Goal: Transaction & Acquisition: Purchase product/service

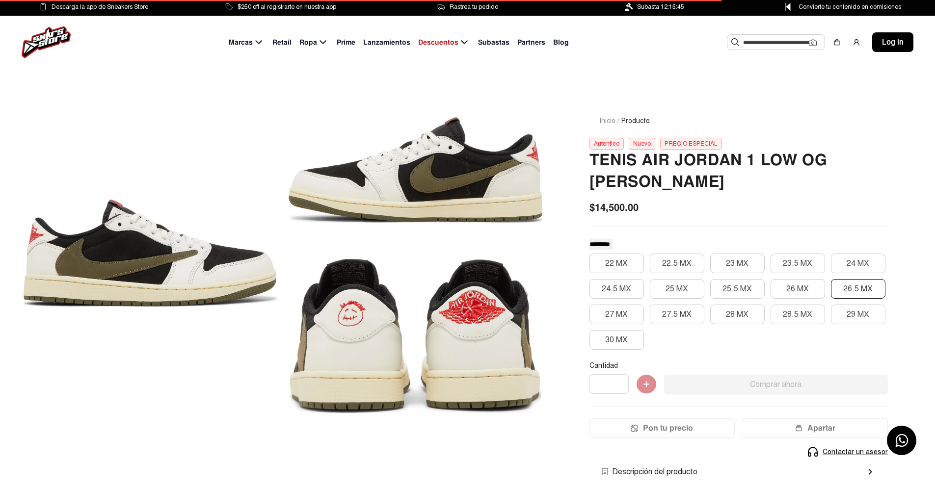
click at [851, 286] on button "26.5 MX" at bounding box center [858, 289] width 54 height 20
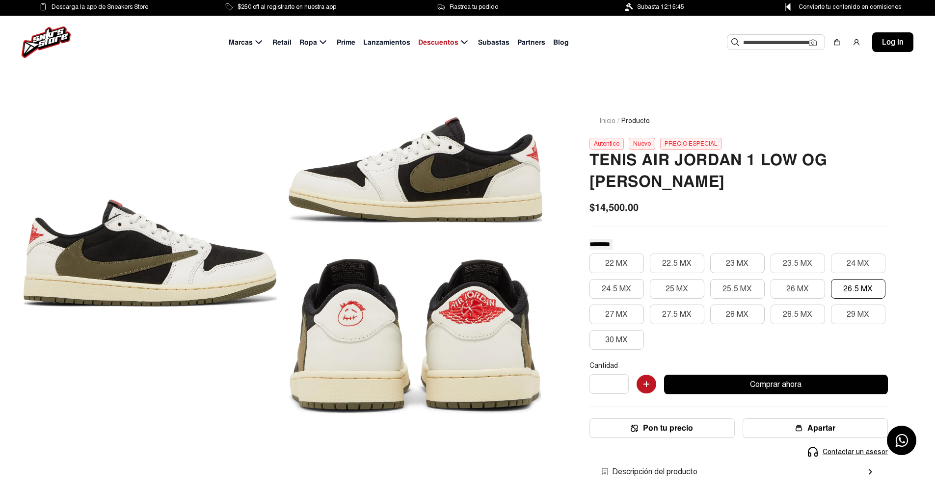
click at [674, 6] on span "Subasta 12:15:45" at bounding box center [660, 6] width 47 height 11
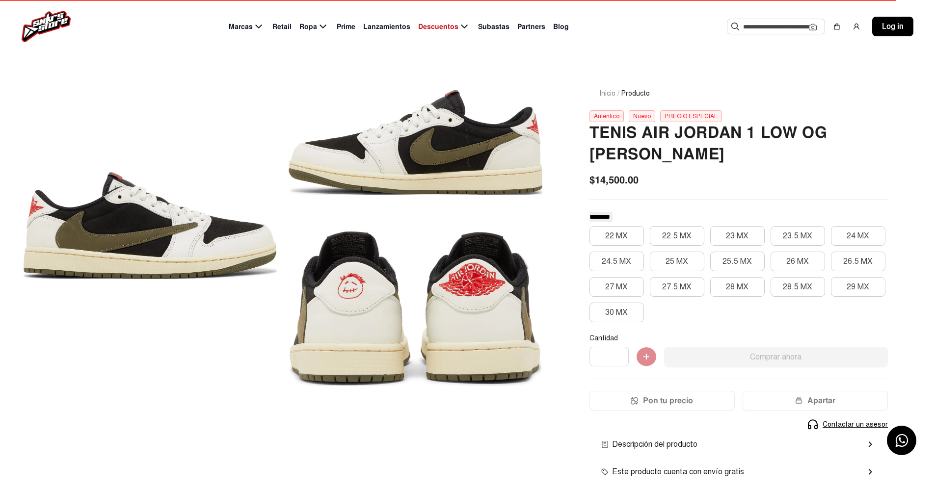
scroll to position [49, 0]
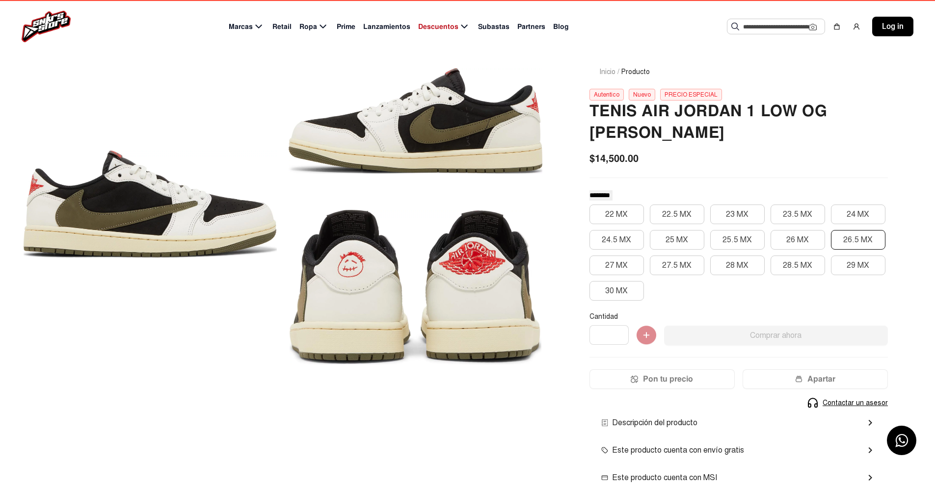
click at [846, 234] on button "26.5 MX" at bounding box center [858, 240] width 54 height 20
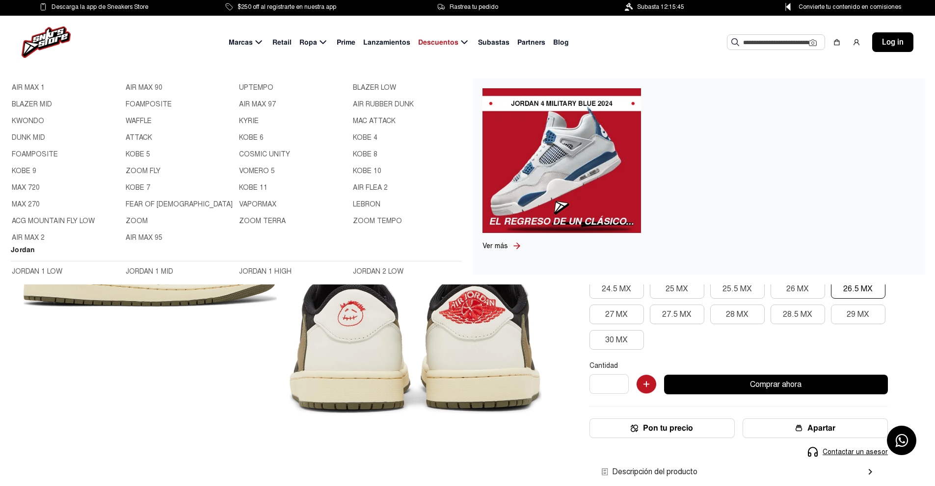
scroll to position [98, 0]
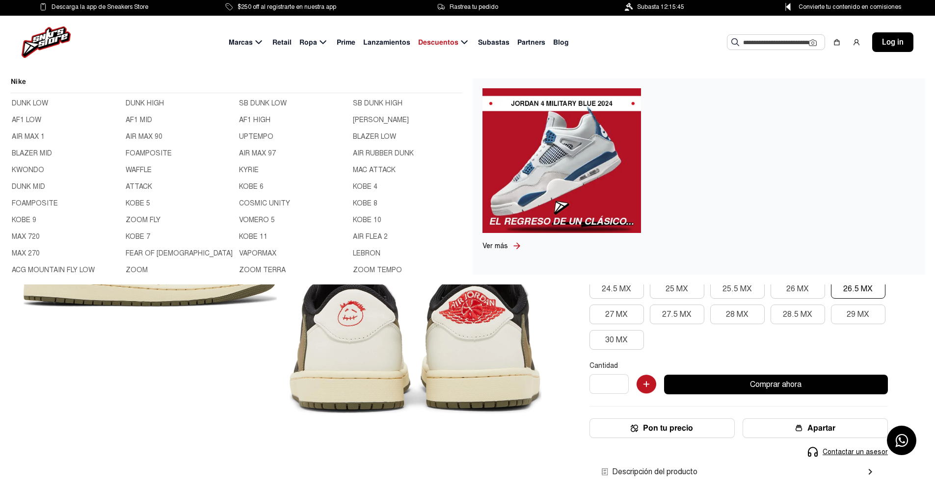
click at [35, 102] on link "DUNK LOW" at bounding box center [66, 103] width 108 height 11
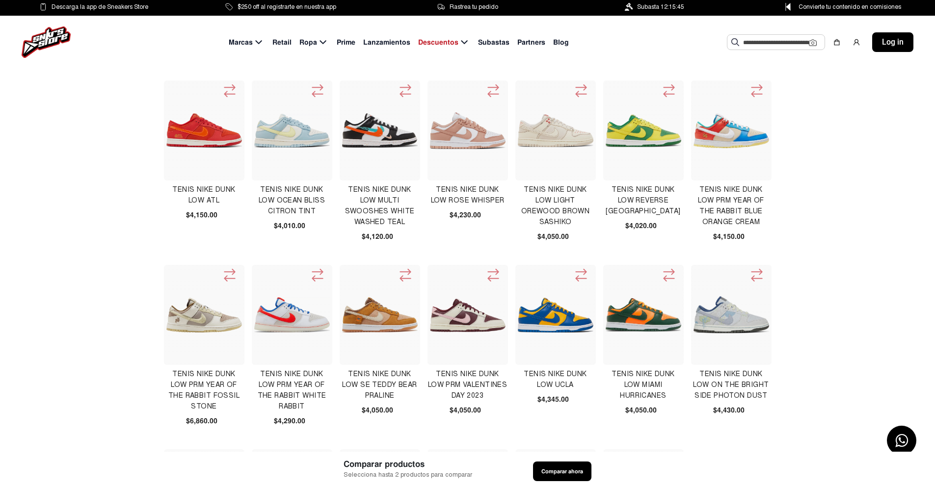
click at [493, 92] on icon at bounding box center [493, 91] width 16 height 16
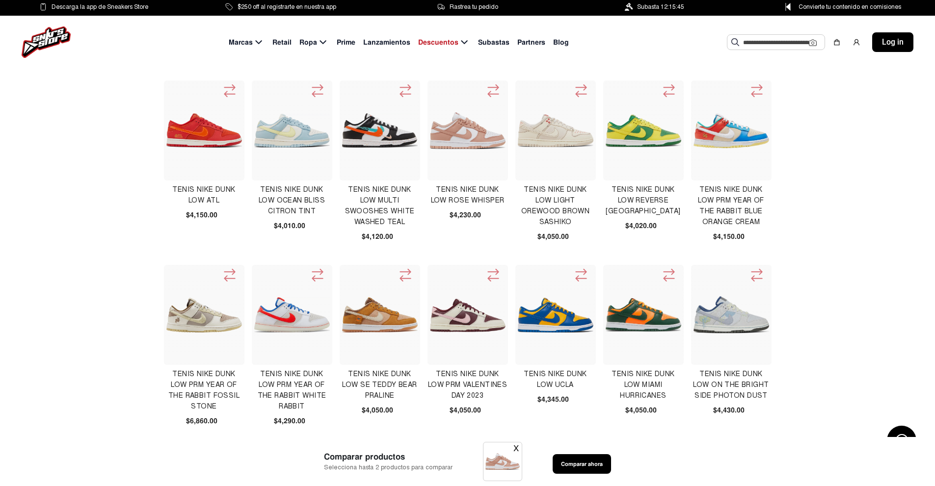
click at [514, 448] on button "X" at bounding box center [515, 449] width 5 height 12
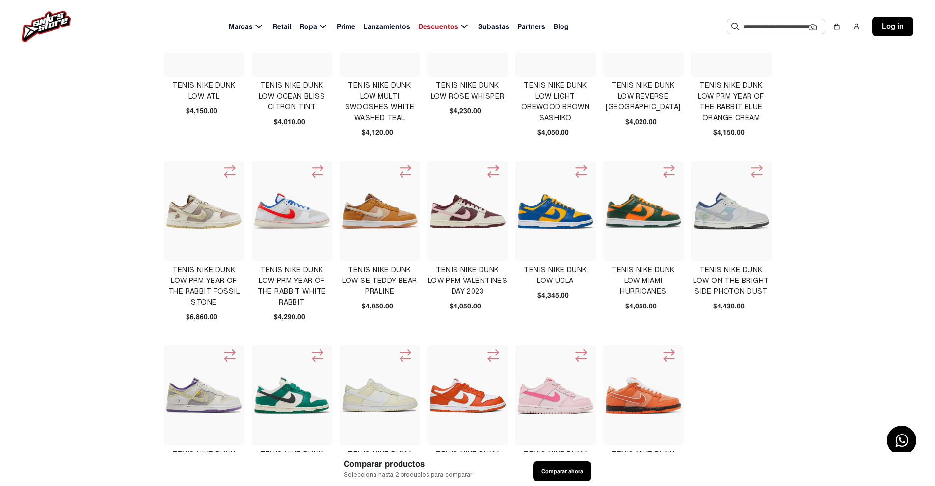
scroll to position [344, 0]
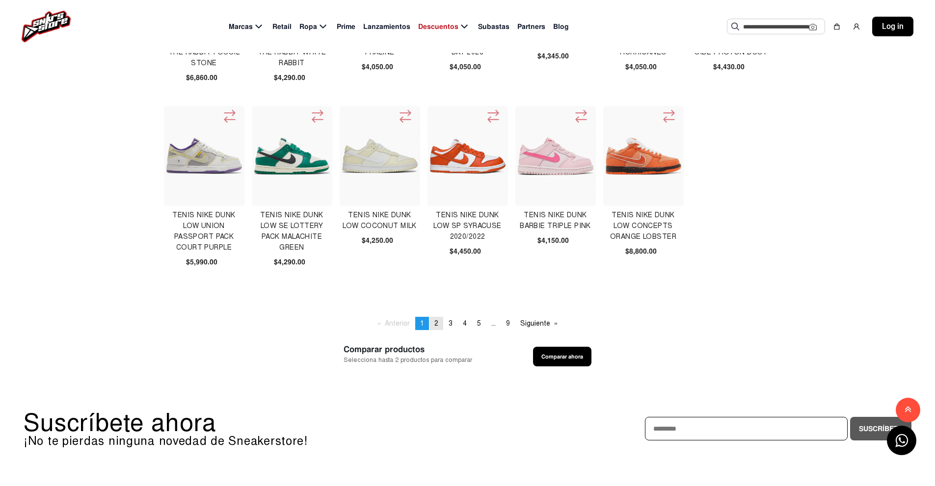
click at [438, 323] on link "page 2" at bounding box center [436, 323] width 14 height 13
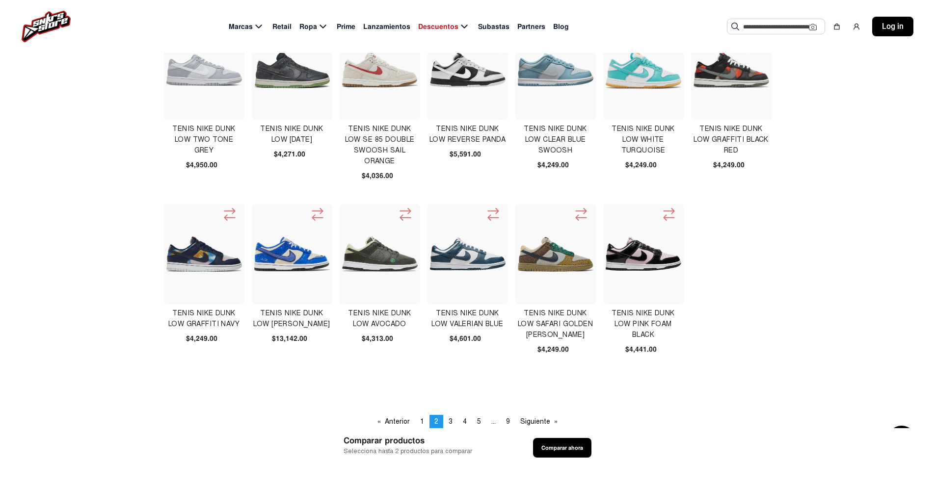
scroll to position [294, 0]
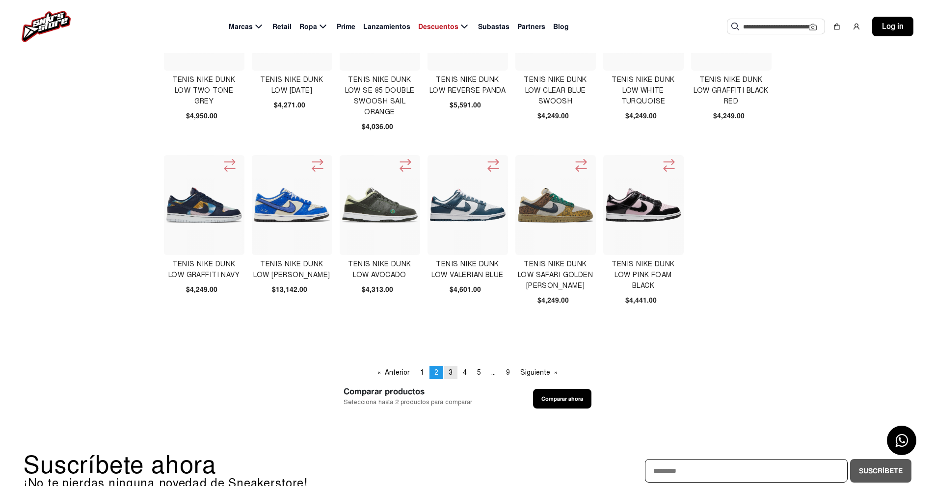
click at [452, 375] on span "3" at bounding box center [451, 373] width 4 height 8
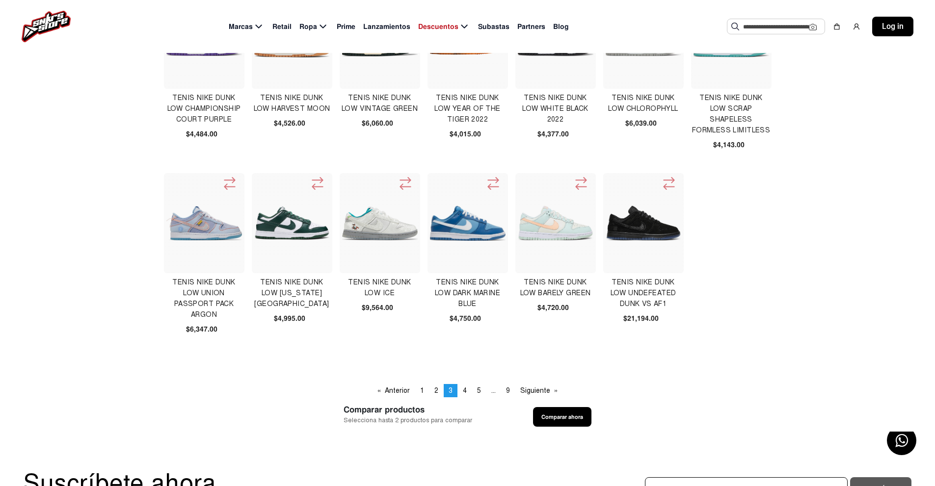
scroll to position [294, 0]
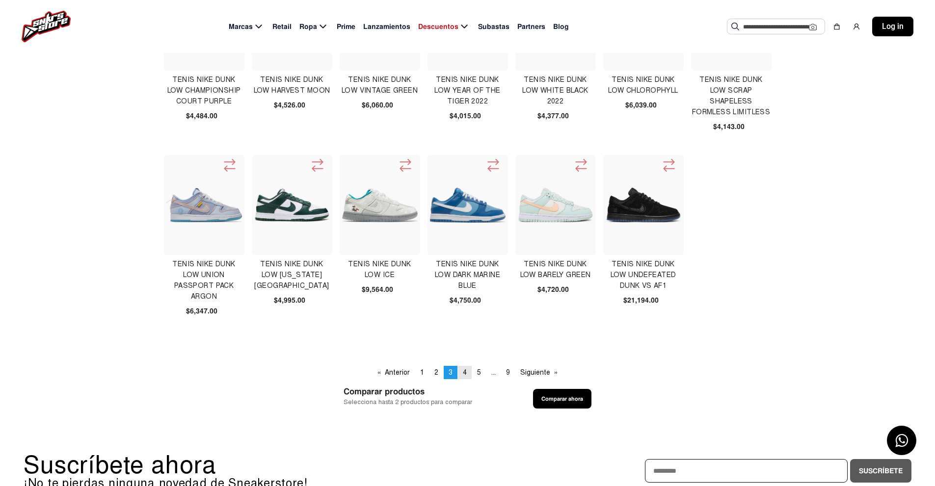
click at [463, 374] on span "4" at bounding box center [465, 373] width 4 height 8
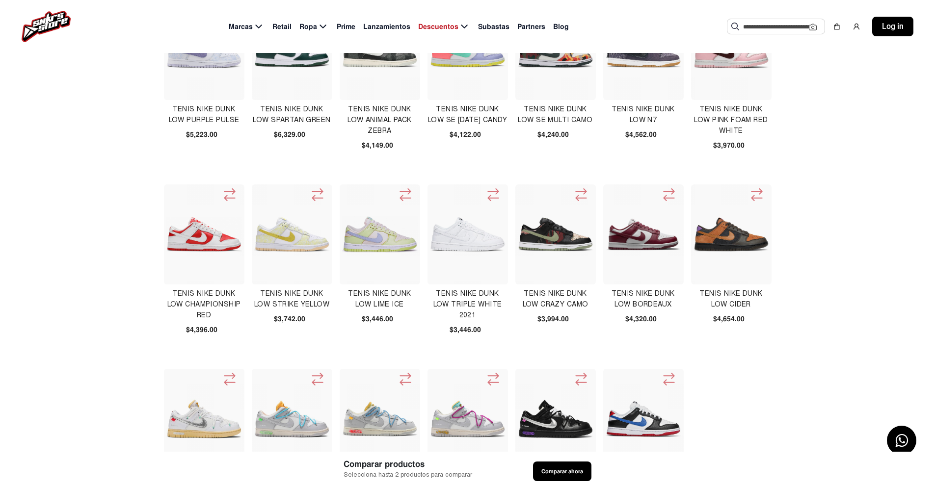
scroll to position [245, 0]
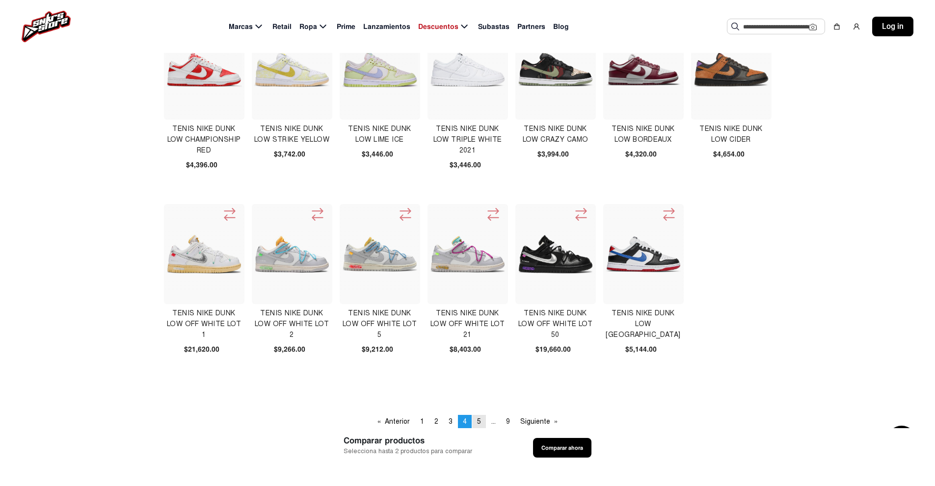
click at [479, 423] on span "5" at bounding box center [479, 422] width 4 height 8
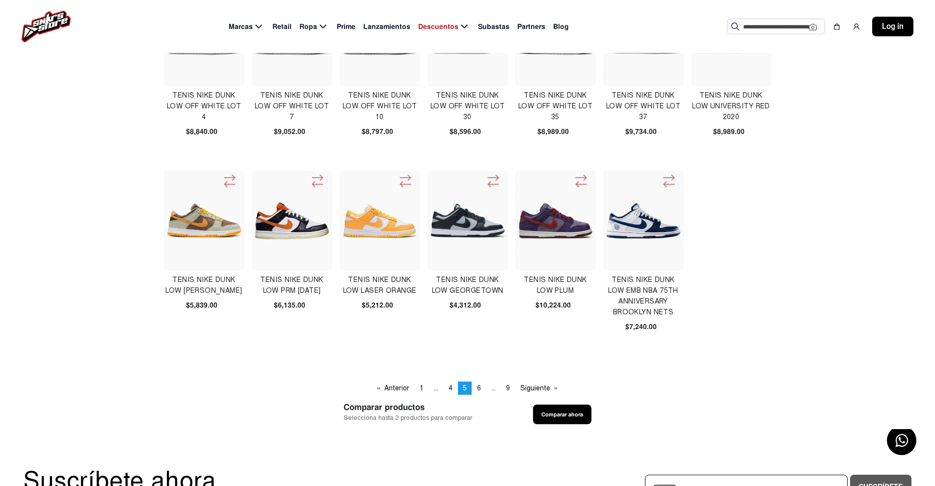
scroll to position [294, 0]
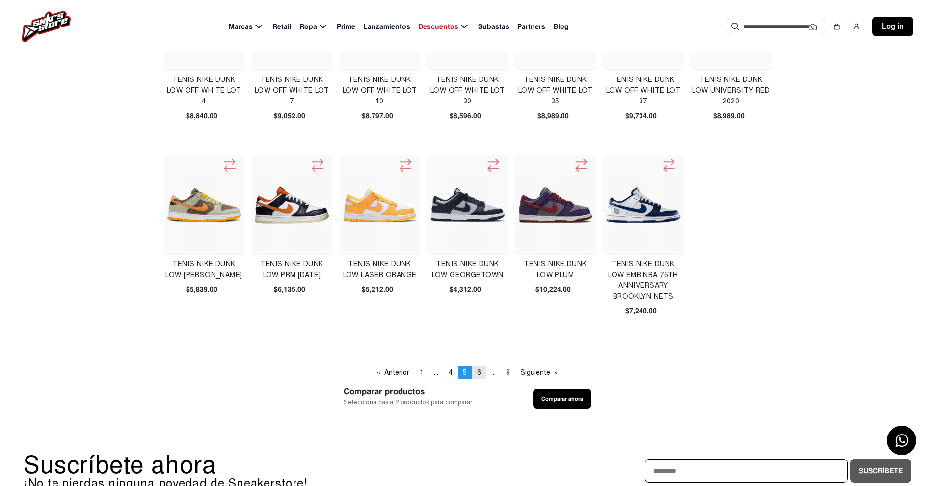
click at [480, 371] on span "6" at bounding box center [479, 373] width 4 height 8
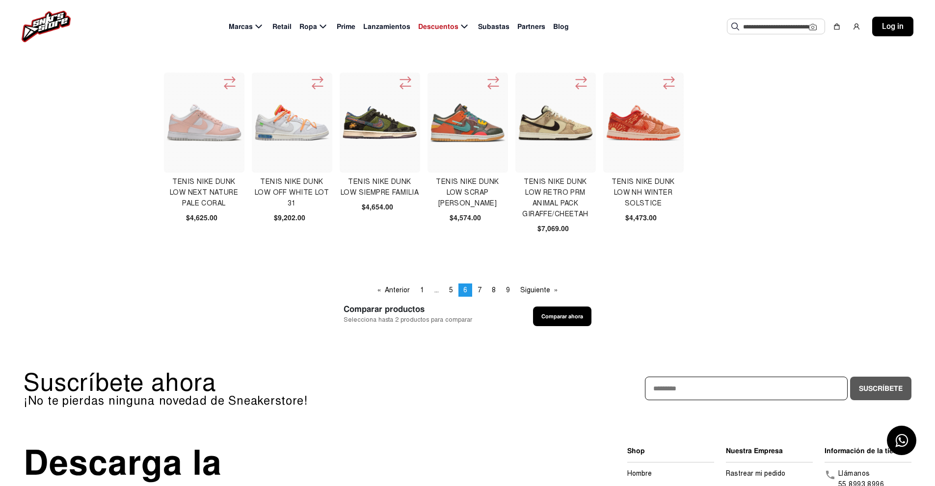
scroll to position [393, 0]
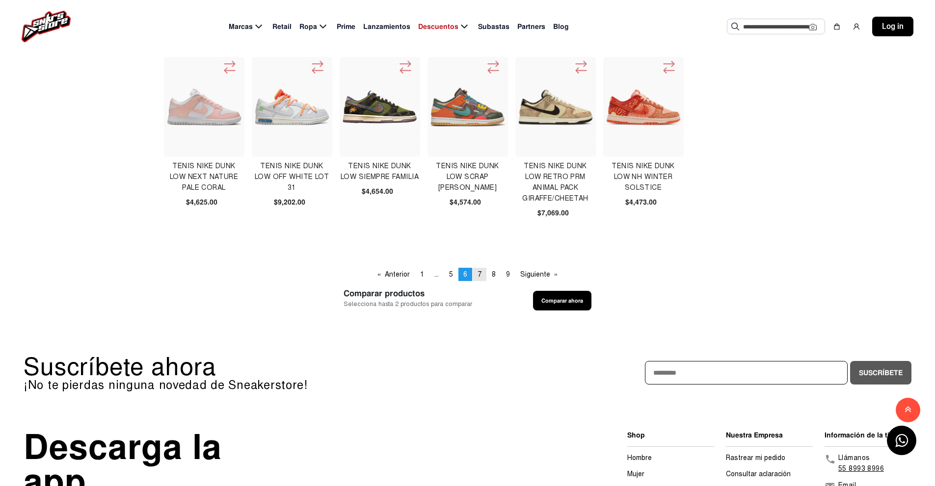
click at [481, 274] on span "7" at bounding box center [480, 274] width 4 height 8
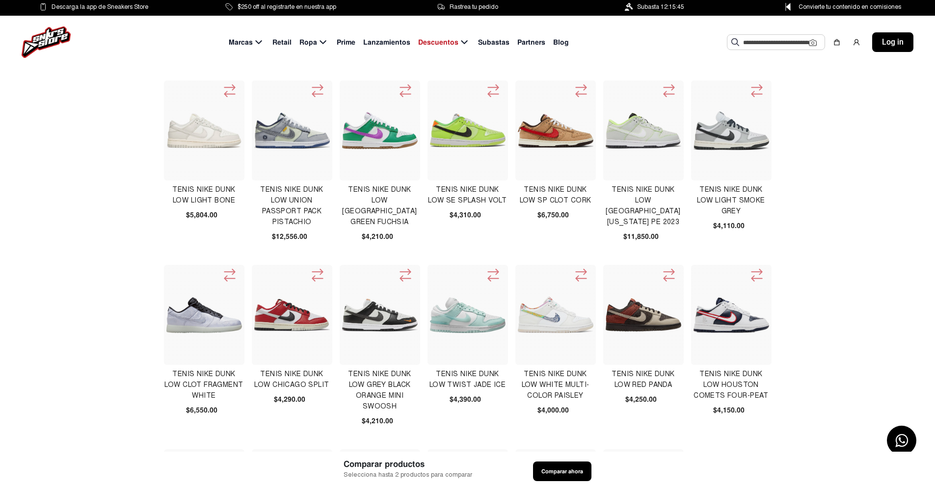
scroll to position [294, 0]
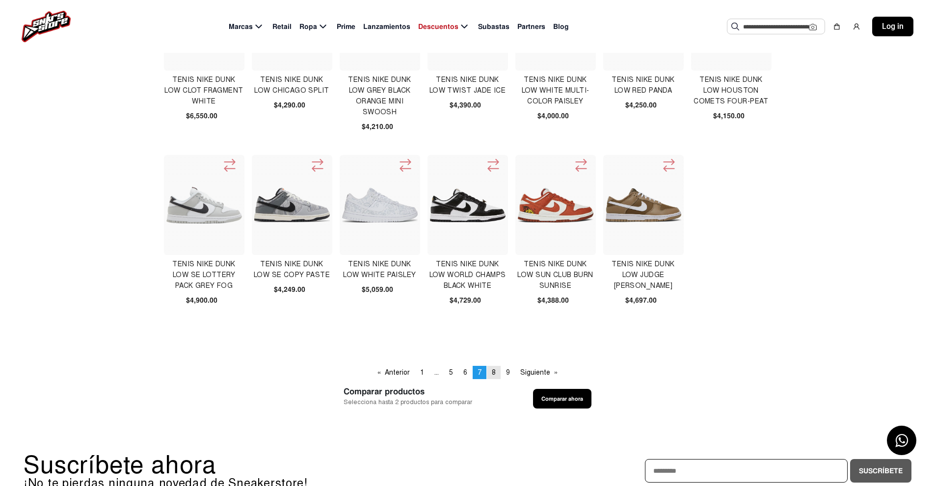
click at [494, 373] on span "8" at bounding box center [494, 373] width 4 height 8
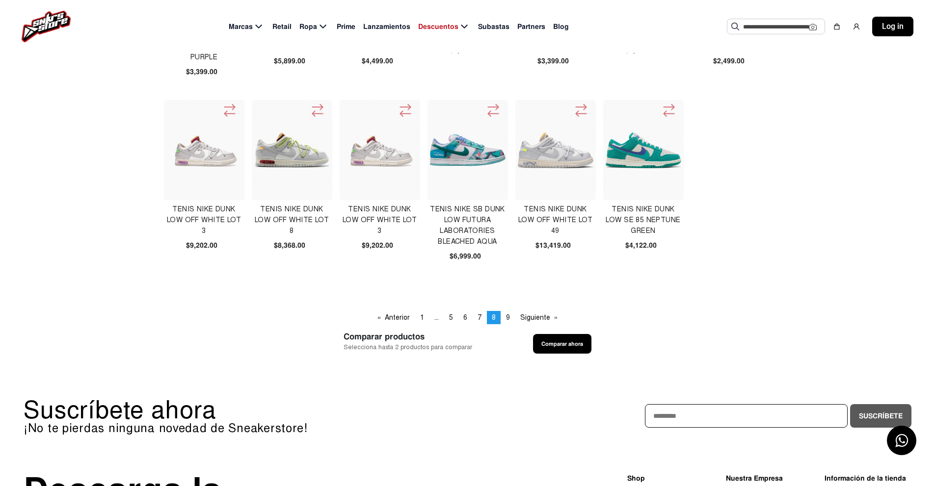
scroll to position [393, 0]
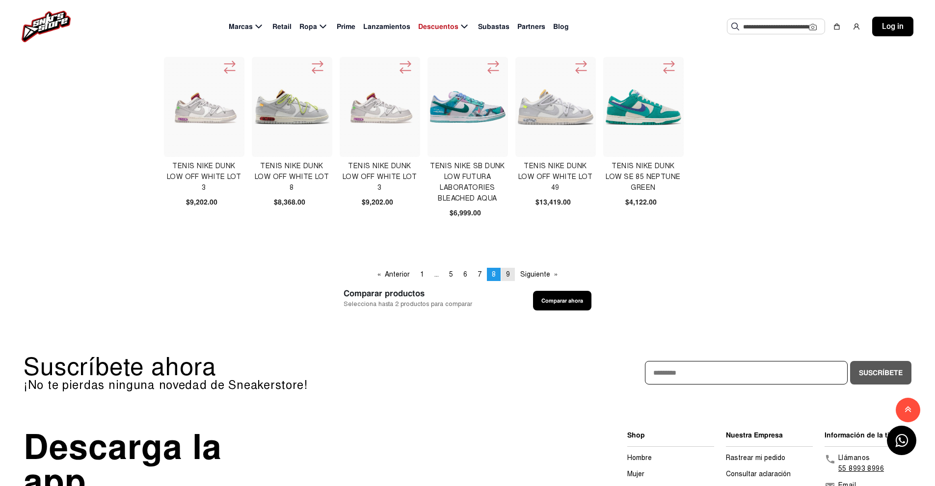
click at [508, 275] on span "9" at bounding box center [508, 274] width 4 height 8
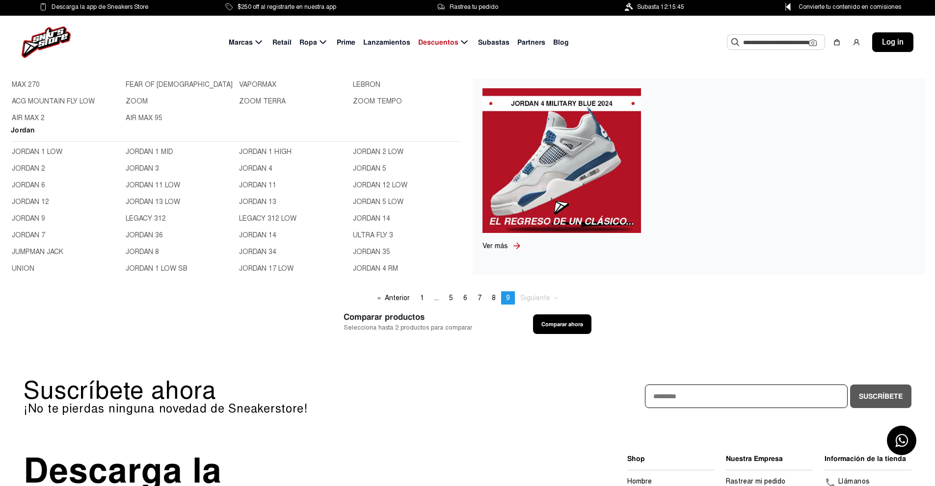
scroll to position [294, 0]
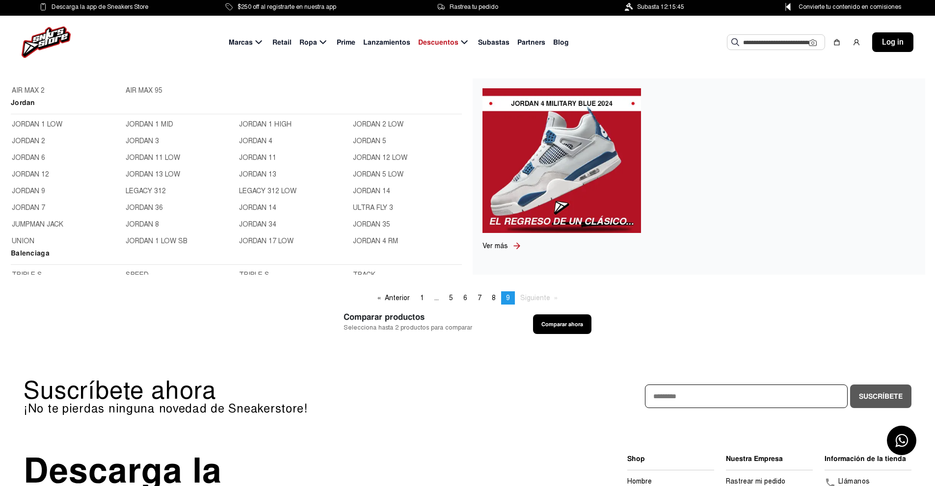
click at [39, 124] on link "JORDAN 1 LOW" at bounding box center [66, 124] width 108 height 11
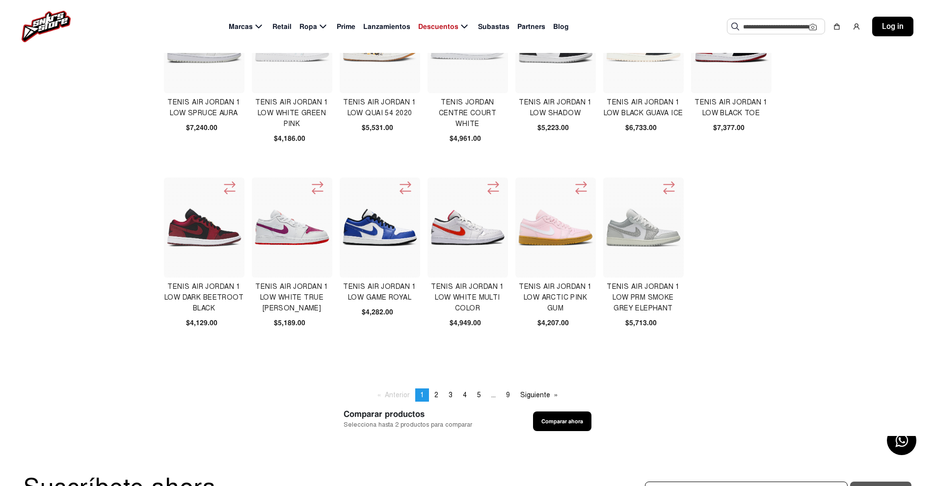
scroll to position [294, 0]
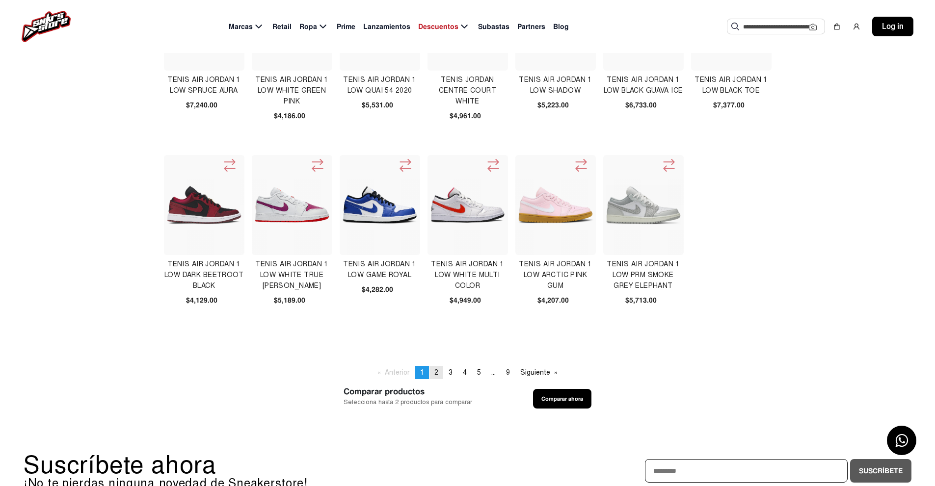
click at [434, 371] on span "2" at bounding box center [436, 373] width 4 height 8
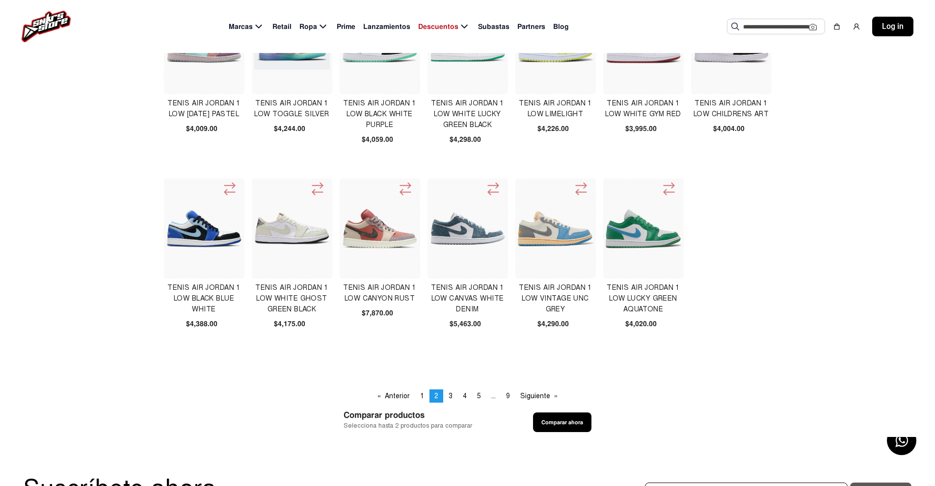
scroll to position [294, 0]
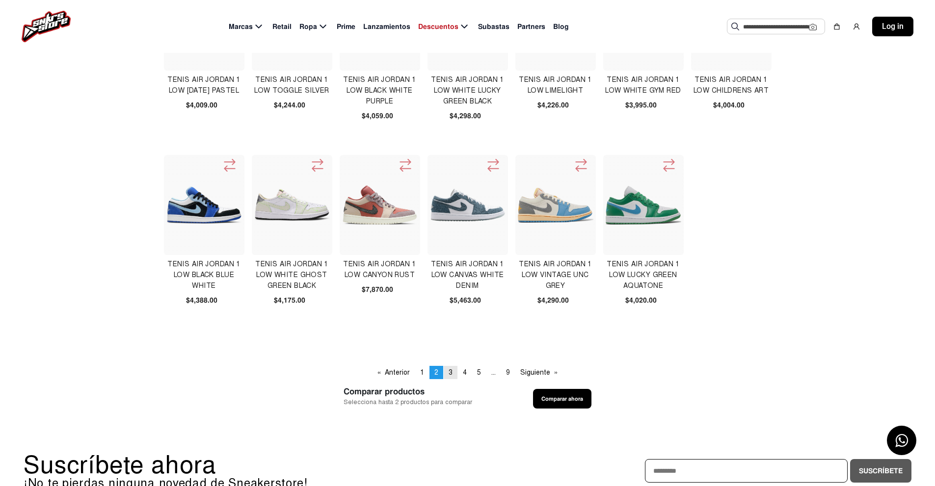
click at [449, 370] on span "3" at bounding box center [451, 373] width 4 height 8
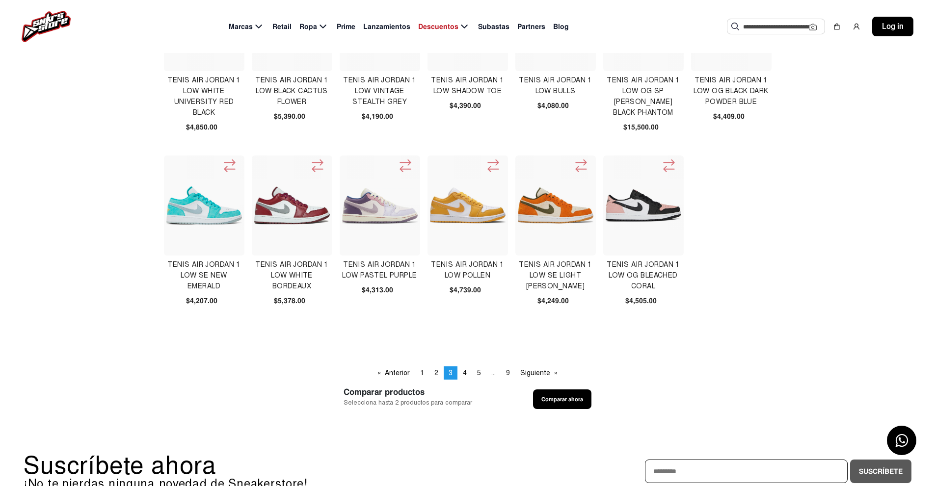
scroll to position [294, 0]
click at [465, 374] on span "4" at bounding box center [465, 373] width 4 height 8
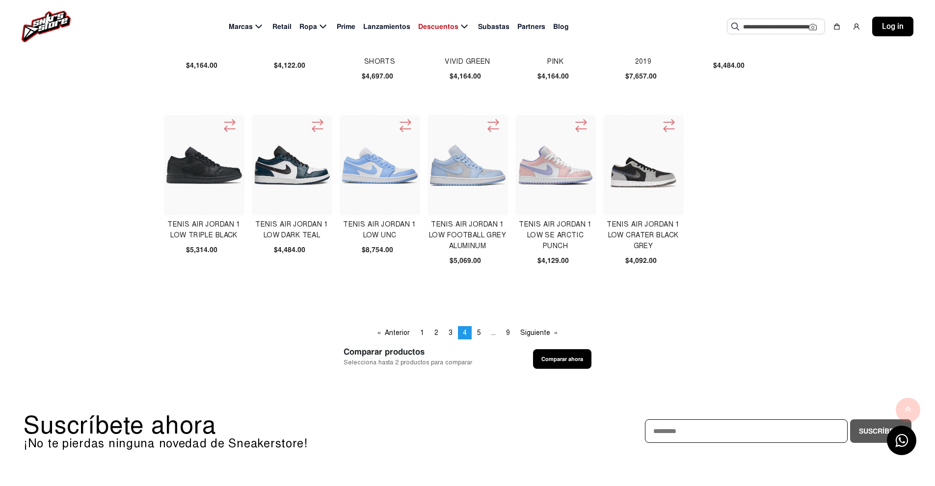
scroll to position [344, 0]
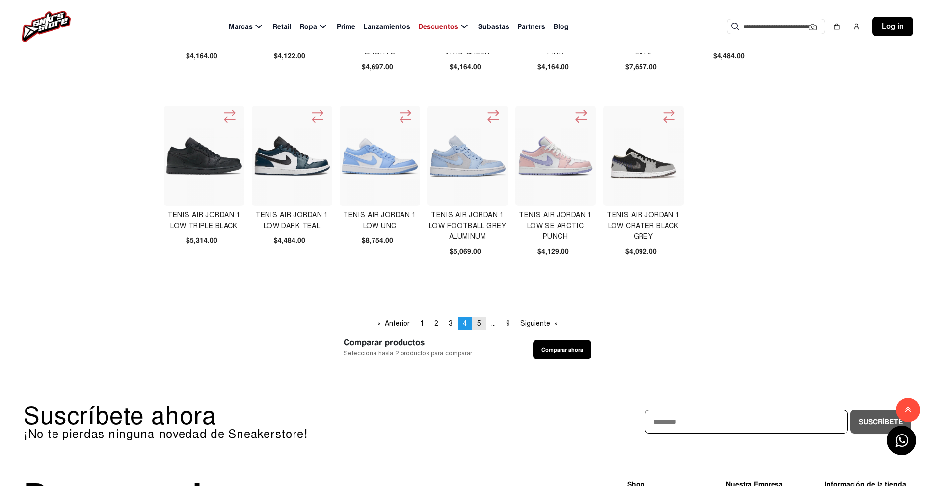
click at [482, 326] on link "page 5" at bounding box center [479, 323] width 14 height 13
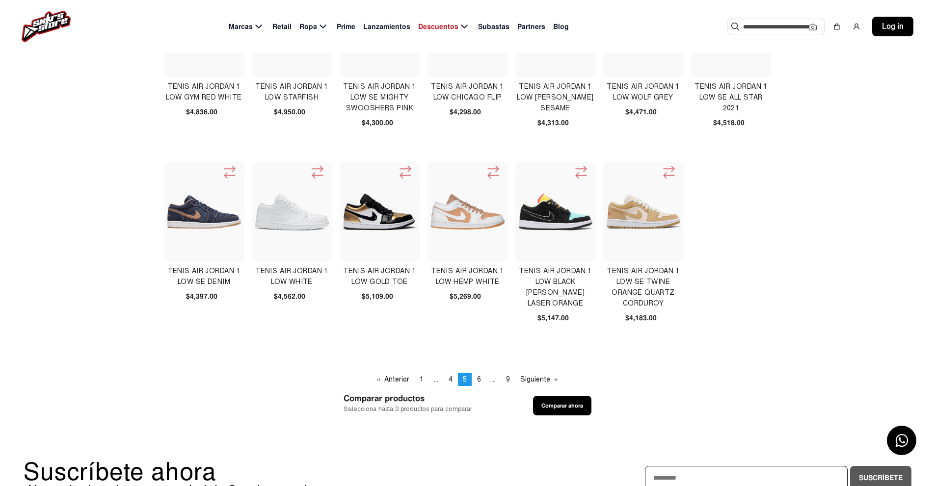
scroll to position [294, 0]
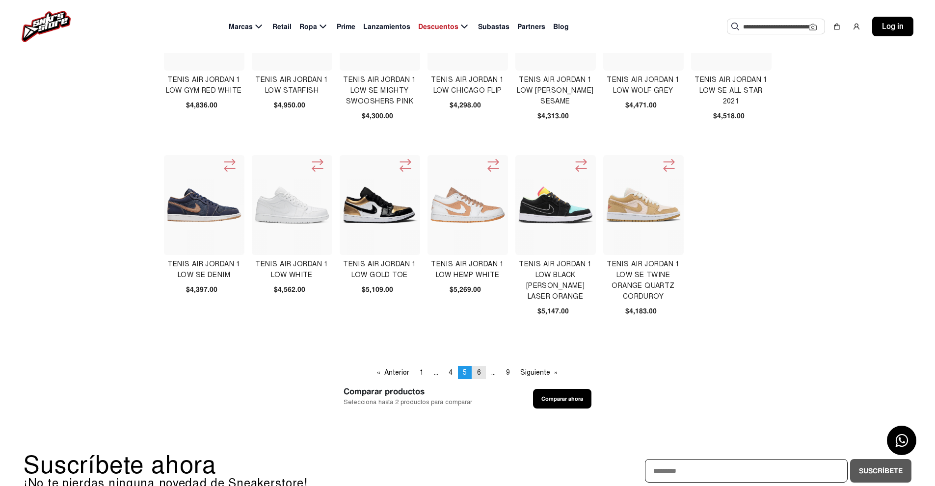
click at [479, 370] on span "6" at bounding box center [479, 373] width 4 height 8
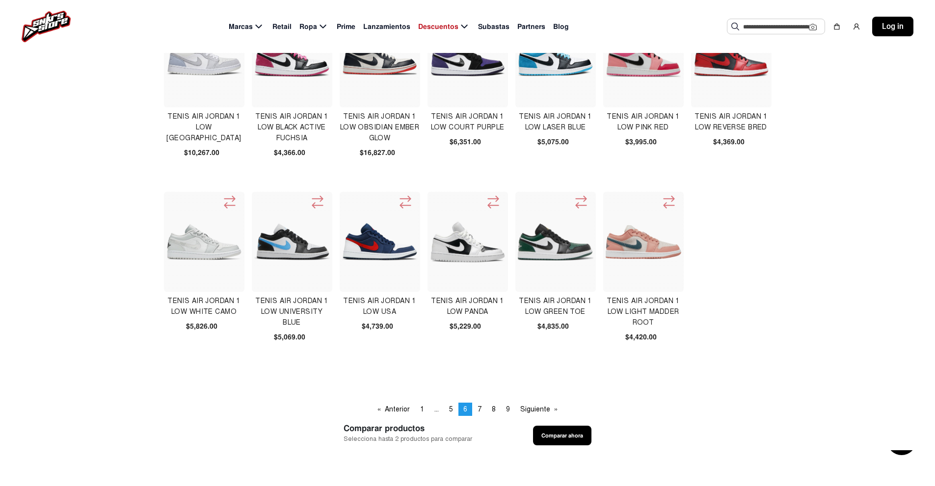
scroll to position [491, 0]
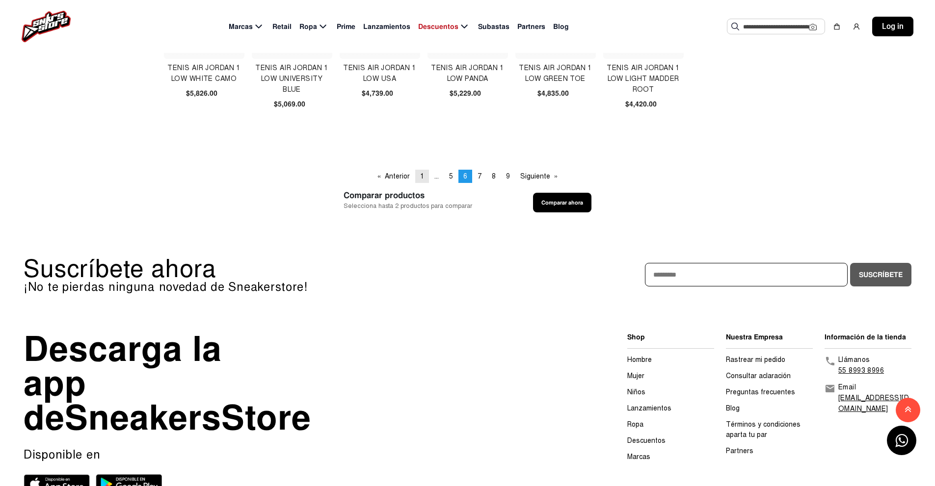
click at [419, 177] on link "page 1" at bounding box center [422, 176] width 14 height 13
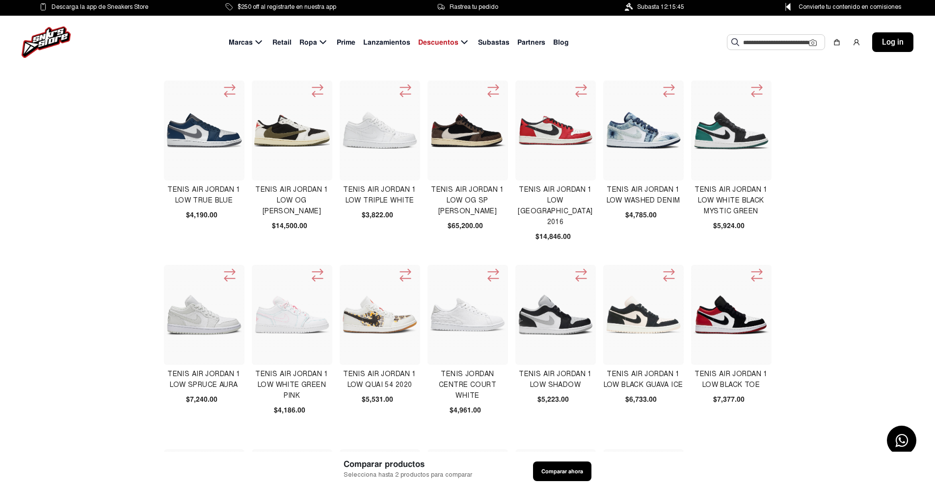
click at [291, 128] on img at bounding box center [292, 131] width 76 height 32
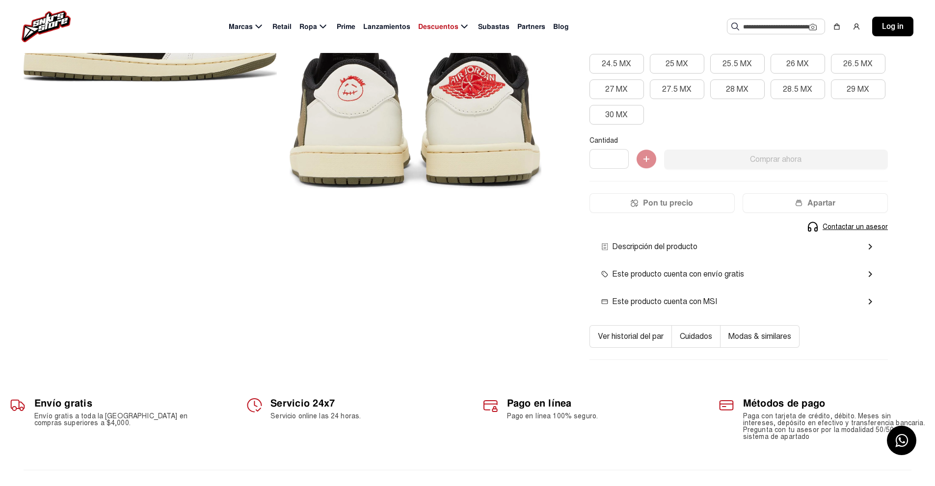
scroll to position [245, 0]
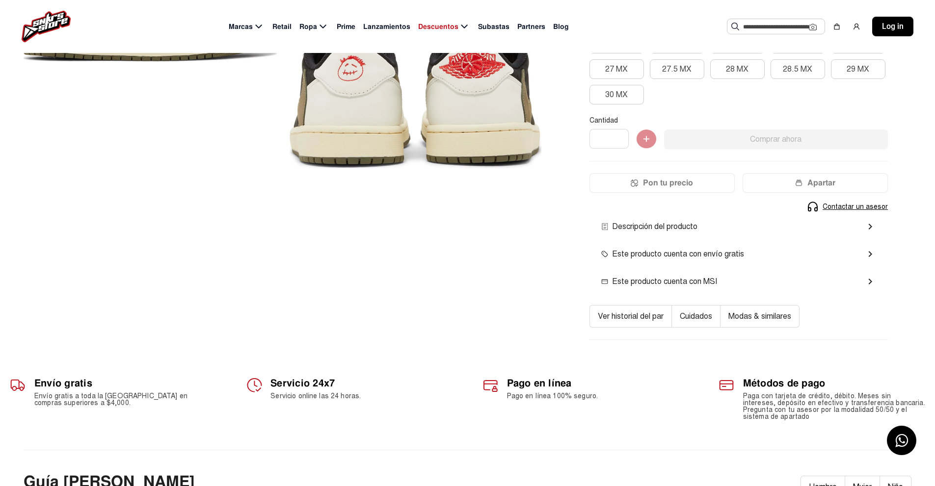
click at [822, 276] on div "Este producto cuenta con MSI chevron_right" at bounding box center [738, 282] width 275 height 12
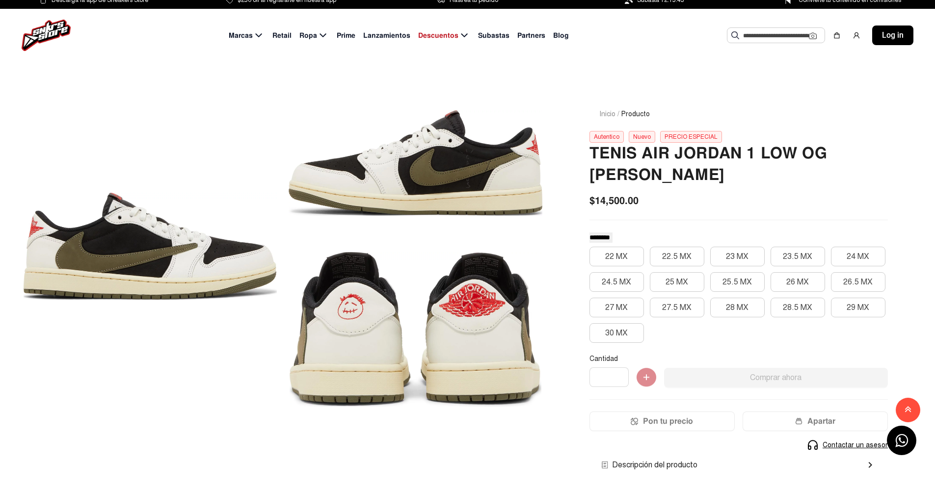
scroll to position [0, 0]
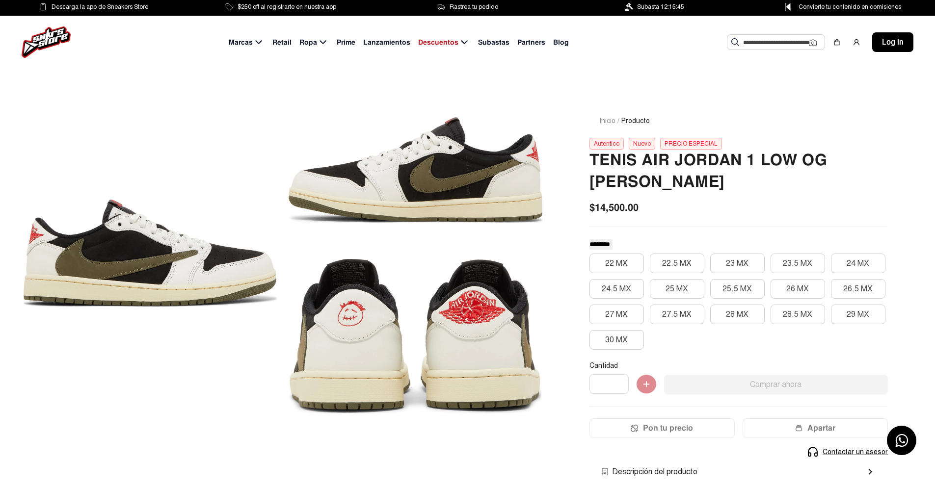
click at [774, 49] on input "text" at bounding box center [776, 42] width 66 height 15
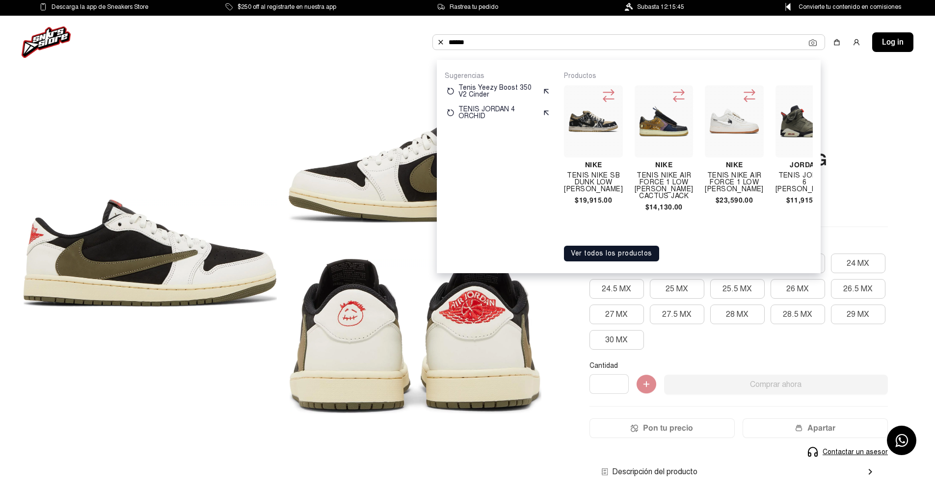
type input "******"
click at [622, 260] on button "Ver todos los productos" at bounding box center [611, 254] width 95 height 16
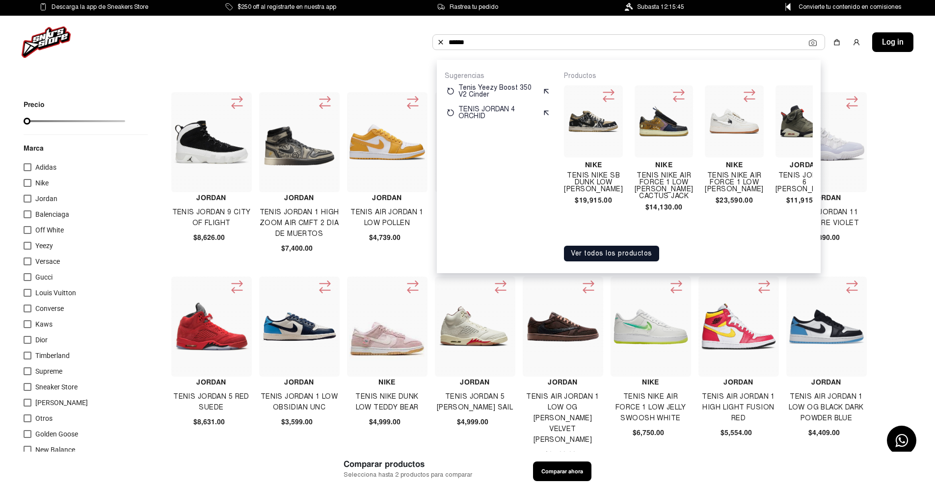
click at [149, 26] on div "Marcas Retail Ropa Prime Lanzamientos Descuentos Subastas Partners Blog ****** …" at bounding box center [467, 42] width 935 height 53
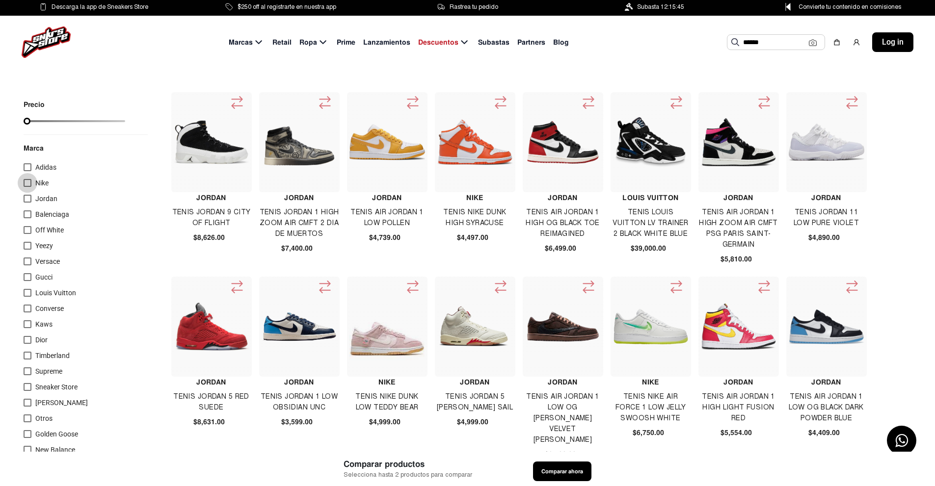
click at [27, 182] on div at bounding box center [28, 183] width 8 height 8
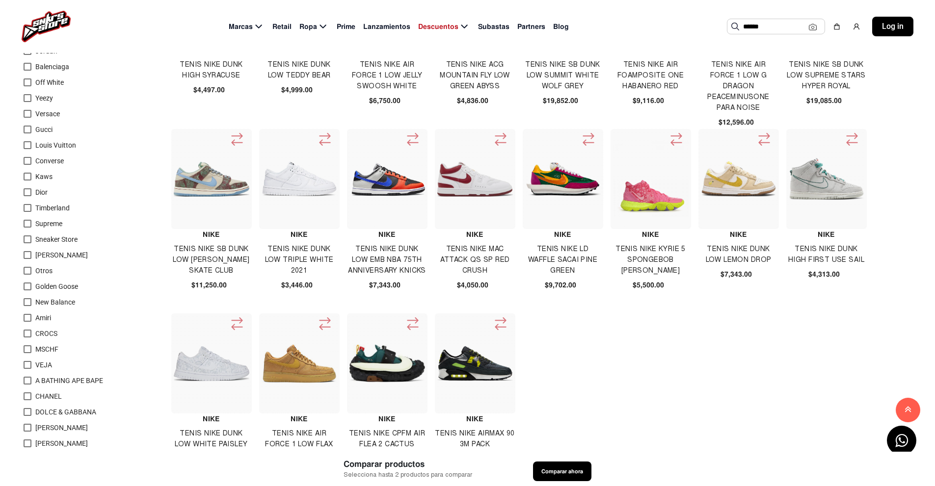
scroll to position [147, 0]
click at [778, 30] on input "******" at bounding box center [776, 26] width 66 height 15
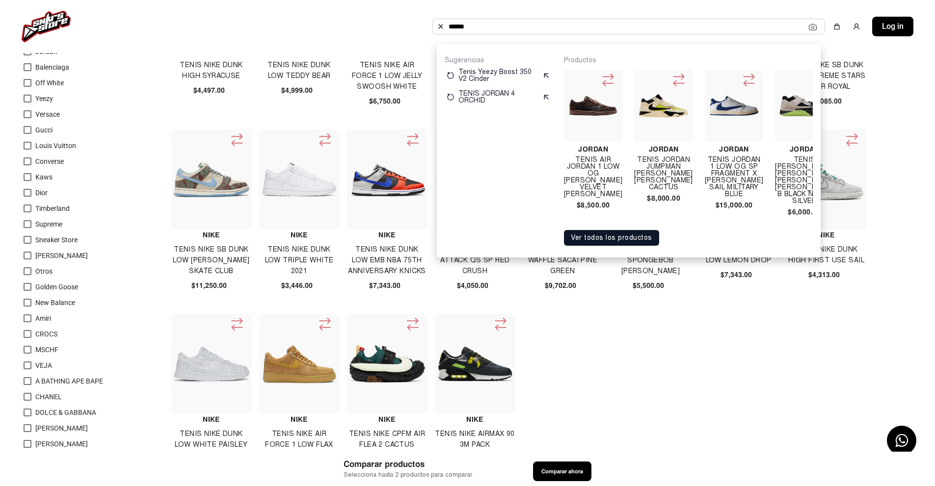
scroll to position [0, 1573]
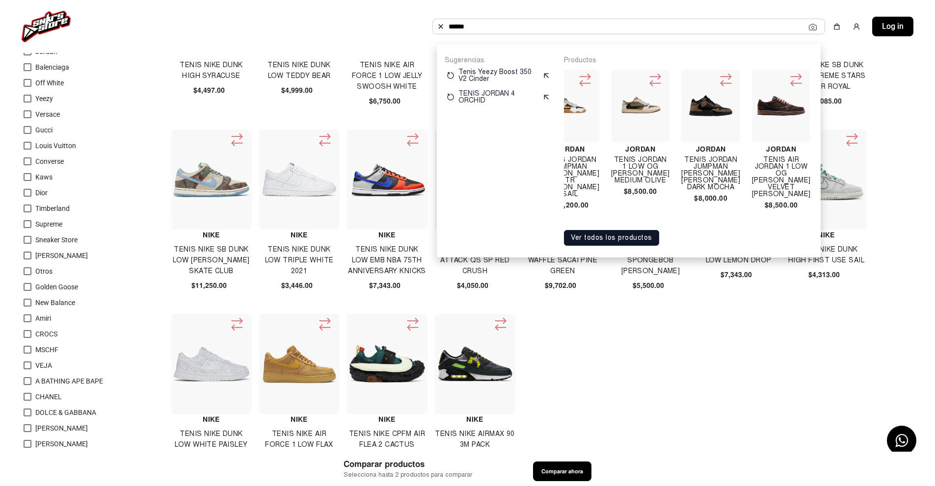
click at [625, 155] on div "Jordan TENIS JORDAN 1 LOW OG TRAVIS SCOTT MEDIUM OLIVE $8,500.00" at bounding box center [640, 134] width 58 height 129
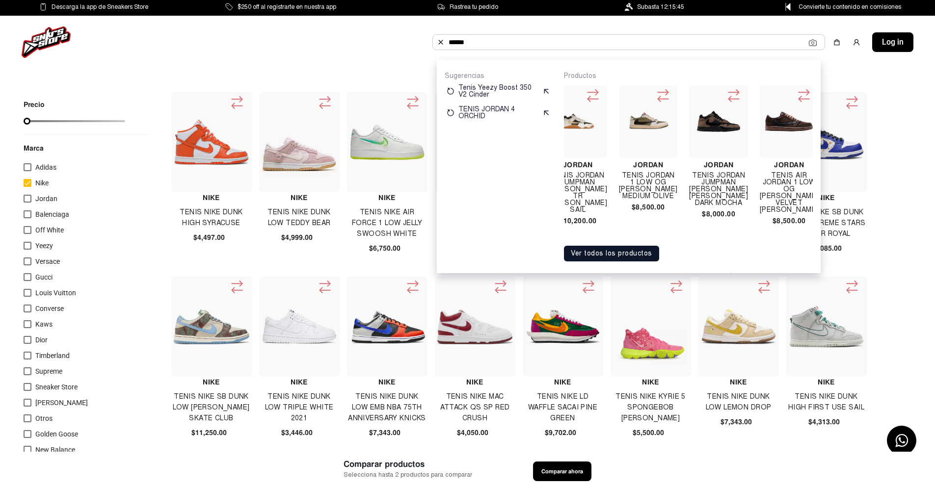
scroll to position [0, 1516]
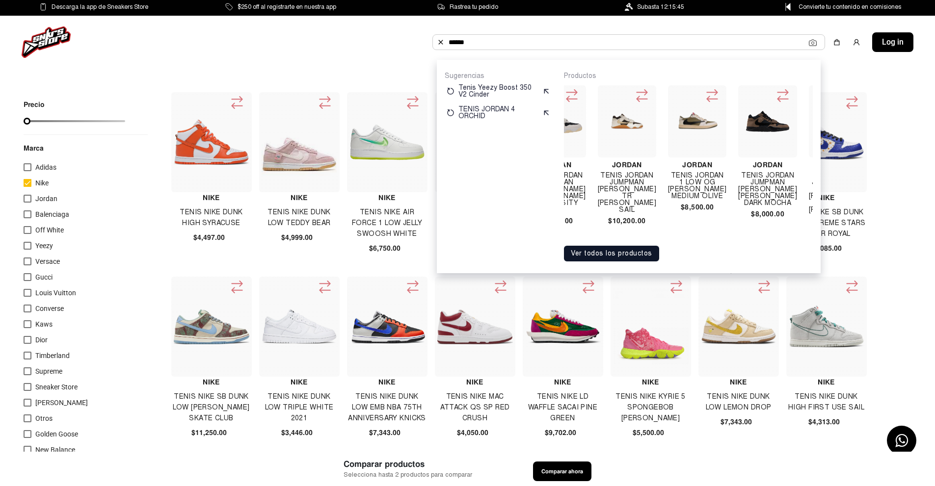
click at [704, 92] on icon at bounding box center [712, 96] width 16 height 16
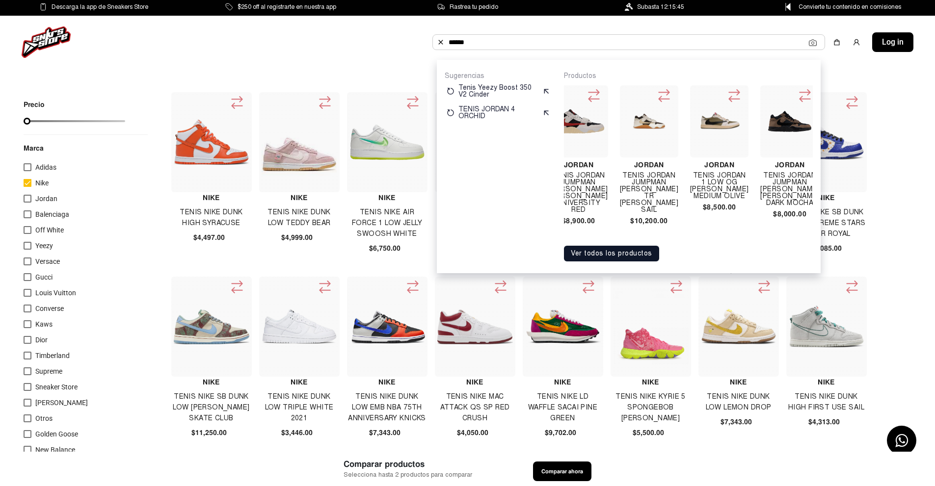
scroll to position [0, 1472]
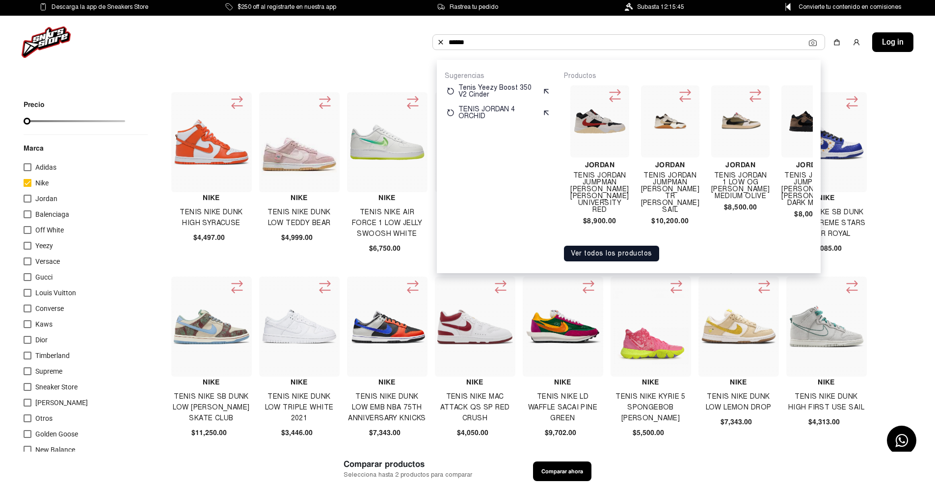
click at [732, 121] on img at bounding box center [740, 121] width 51 height 51
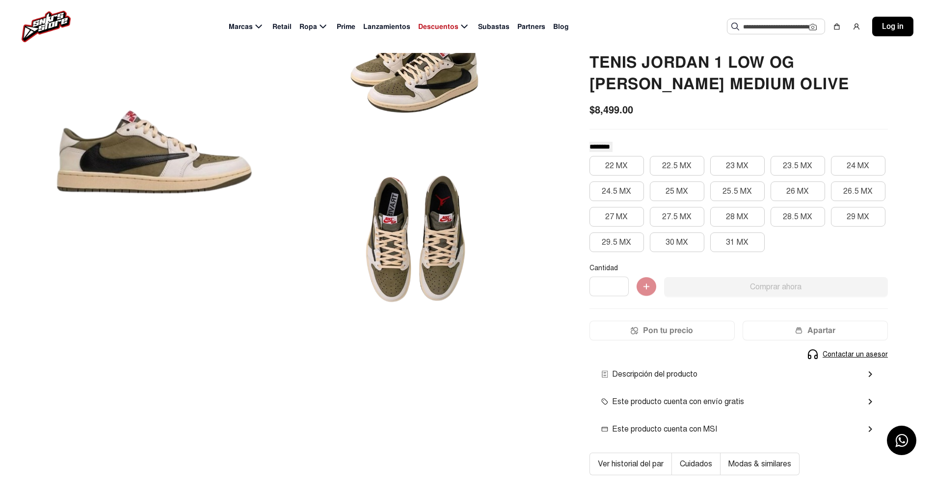
scroll to position [98, 0]
click at [857, 187] on button "26.5 MX" at bounding box center [858, 191] width 54 height 20
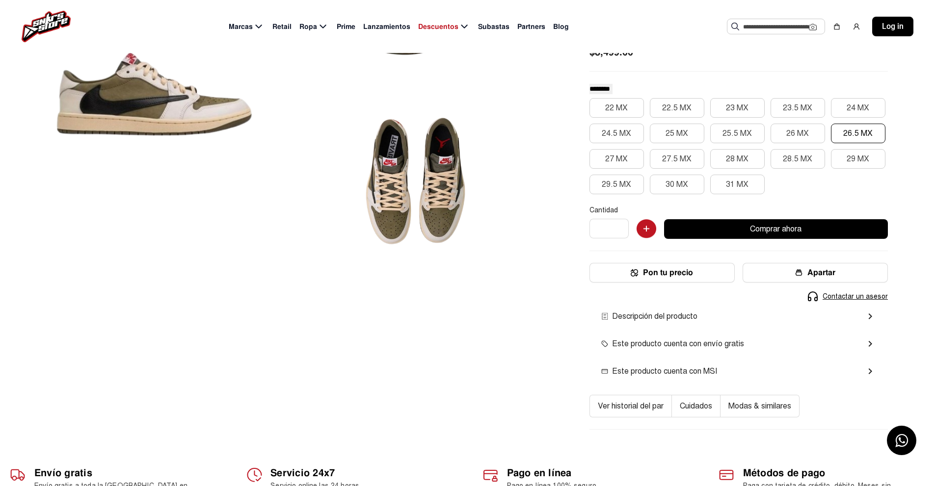
scroll to position [196, 0]
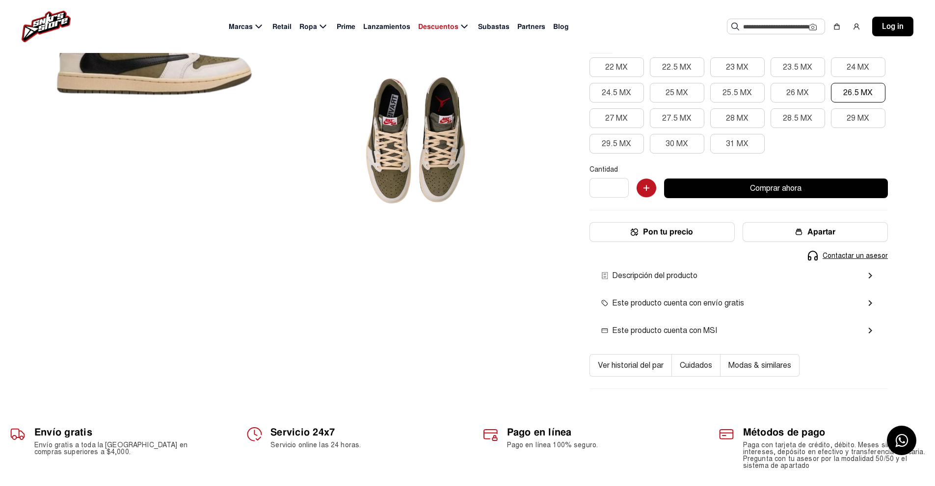
click at [748, 277] on div "Descripción del producto chevron_right" at bounding box center [738, 276] width 275 height 12
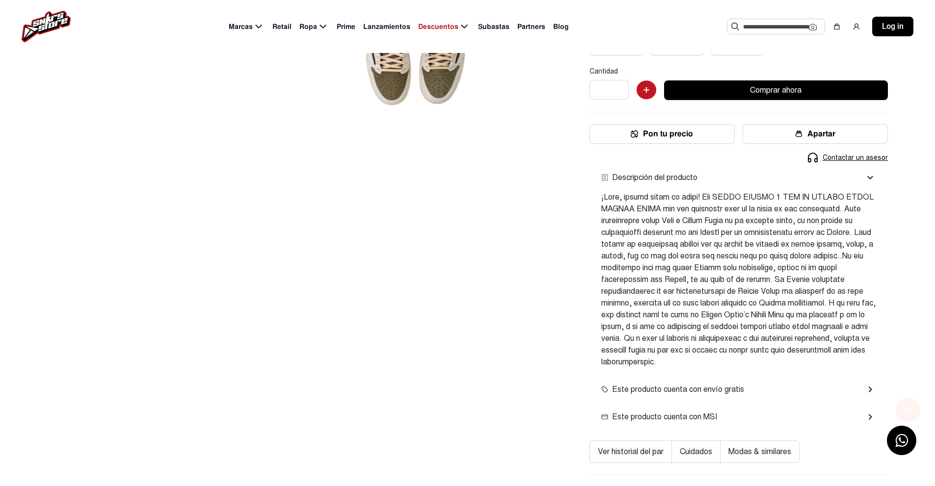
scroll to position [344, 0]
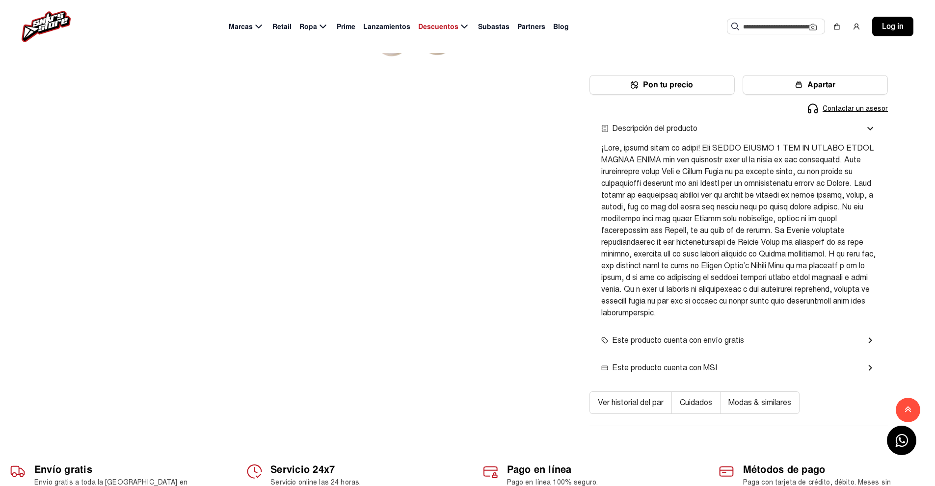
click at [671, 369] on span "Este producto cuenta con MSI" at bounding box center [659, 368] width 116 height 12
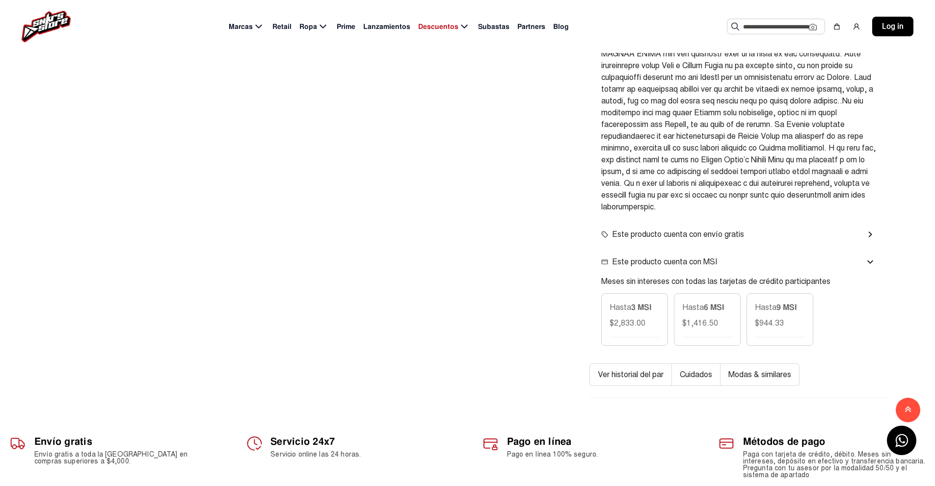
scroll to position [540, 0]
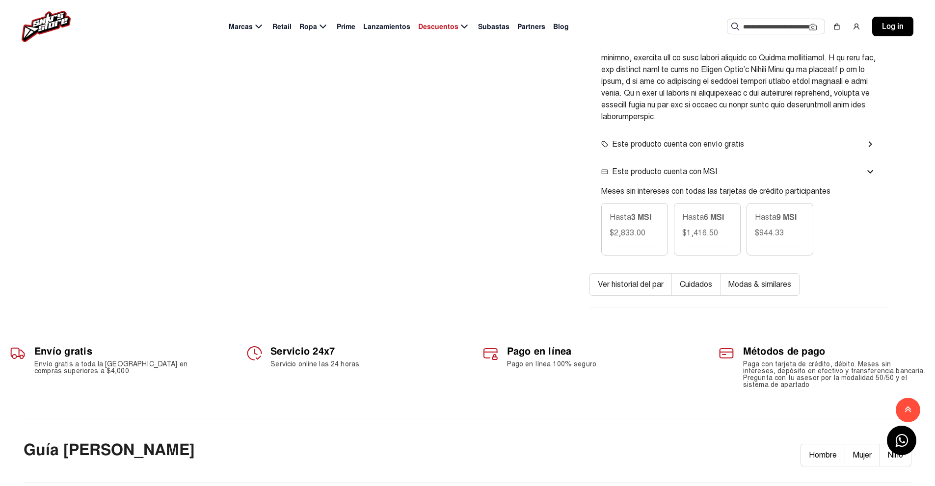
click at [630, 284] on button "Ver historial del par" at bounding box center [630, 284] width 82 height 23
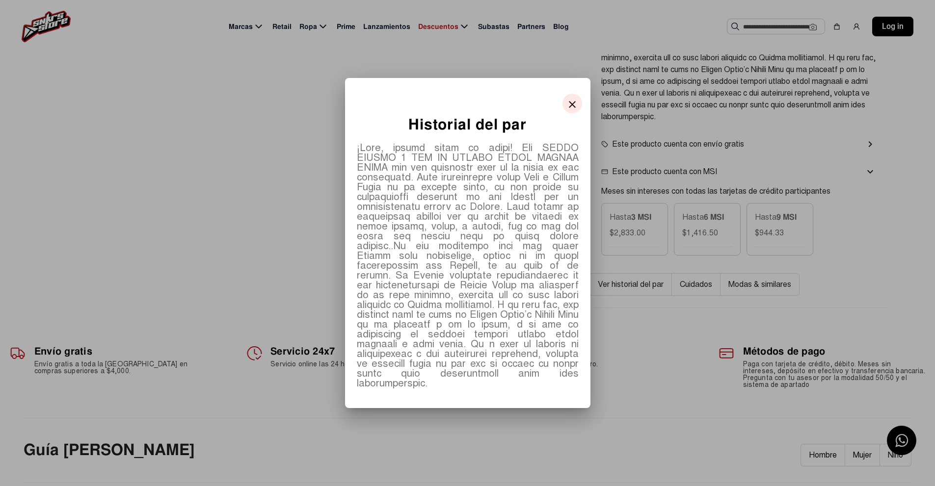
click at [697, 322] on div at bounding box center [467, 243] width 935 height 486
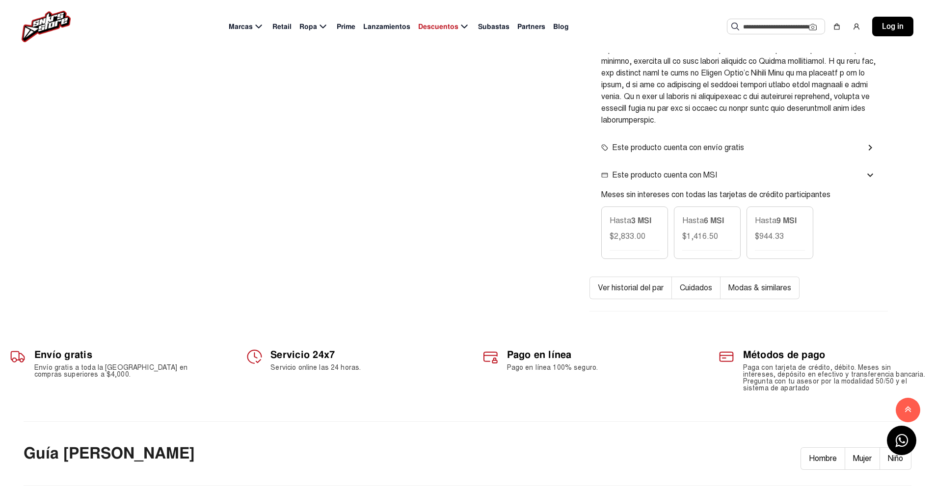
scroll to position [540, 0]
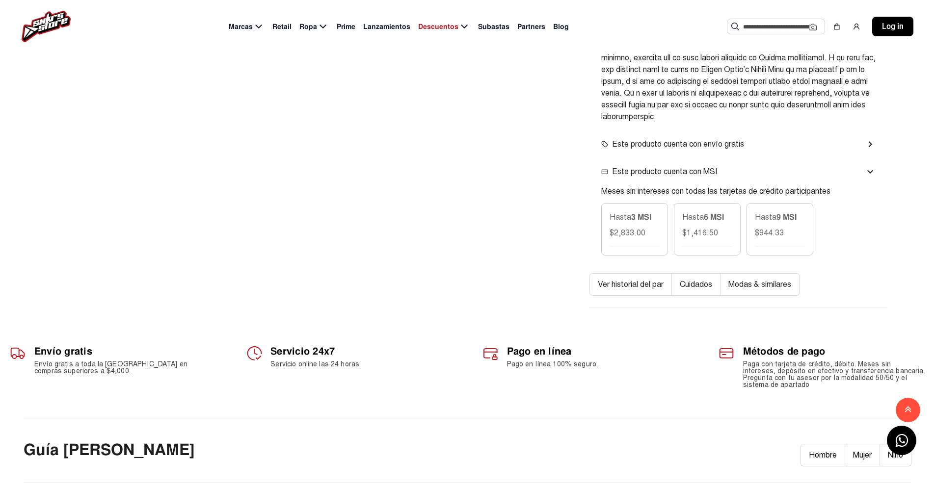
click at [702, 285] on button "Cuidados" at bounding box center [696, 284] width 49 height 23
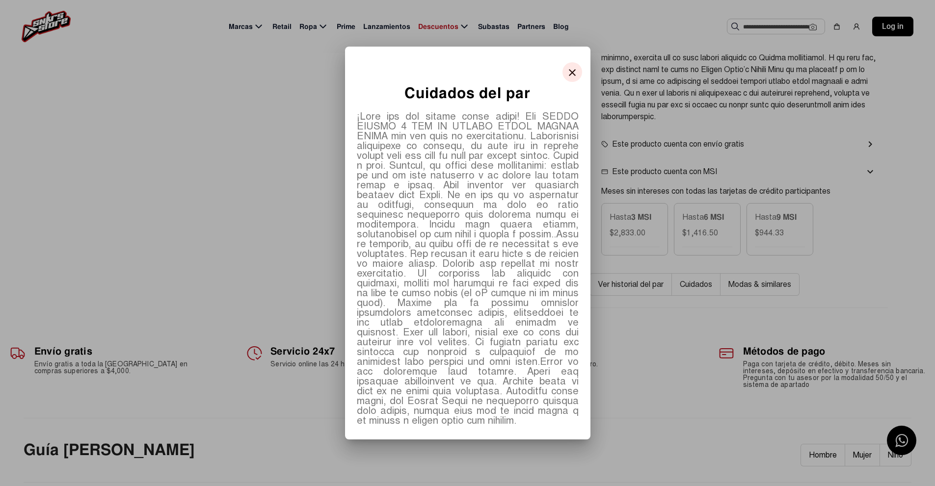
scroll to position [6, 0]
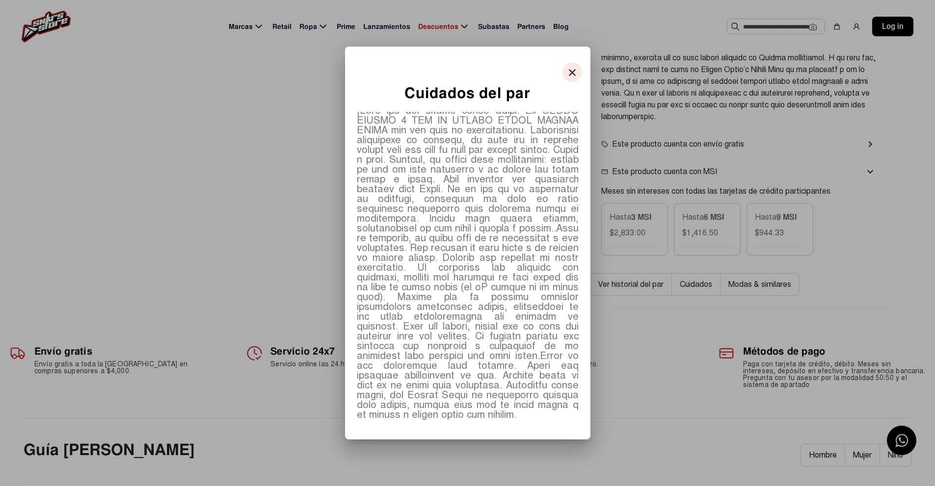
click at [567, 70] on mat-icon "close" at bounding box center [572, 73] width 12 height 12
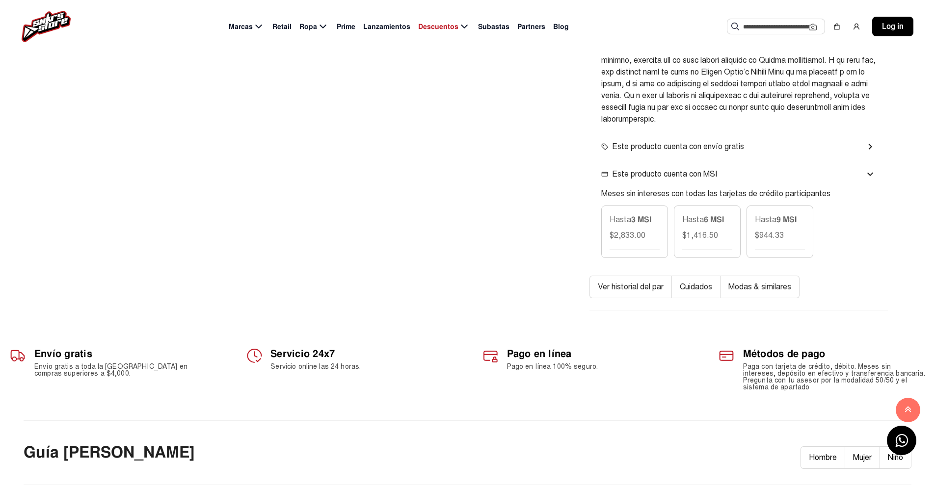
scroll to position [540, 0]
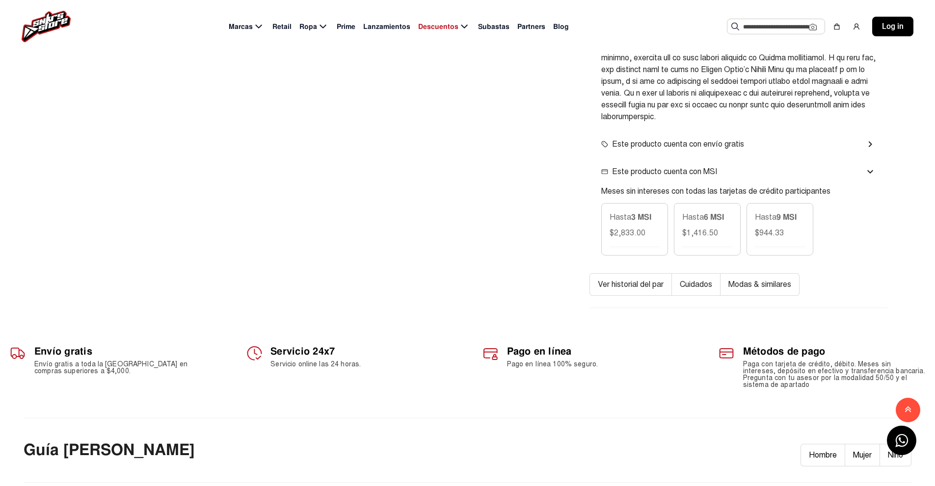
click at [779, 287] on button "Modas & similares" at bounding box center [760, 284] width 79 height 23
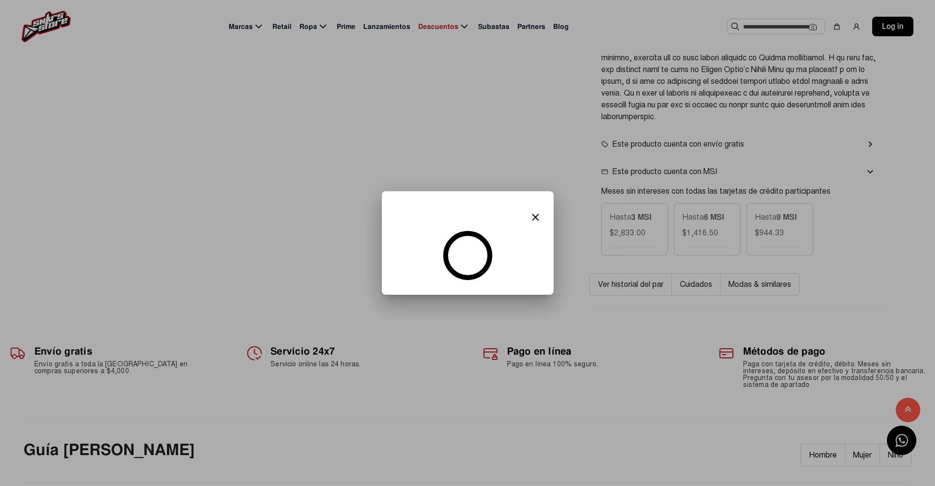
scroll to position [0, 0]
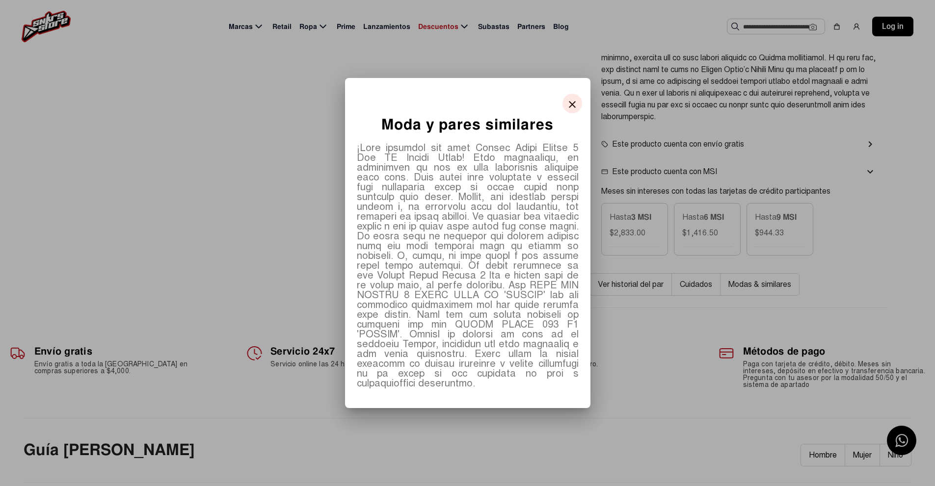
click at [571, 109] on mat-icon "close" at bounding box center [572, 105] width 12 height 12
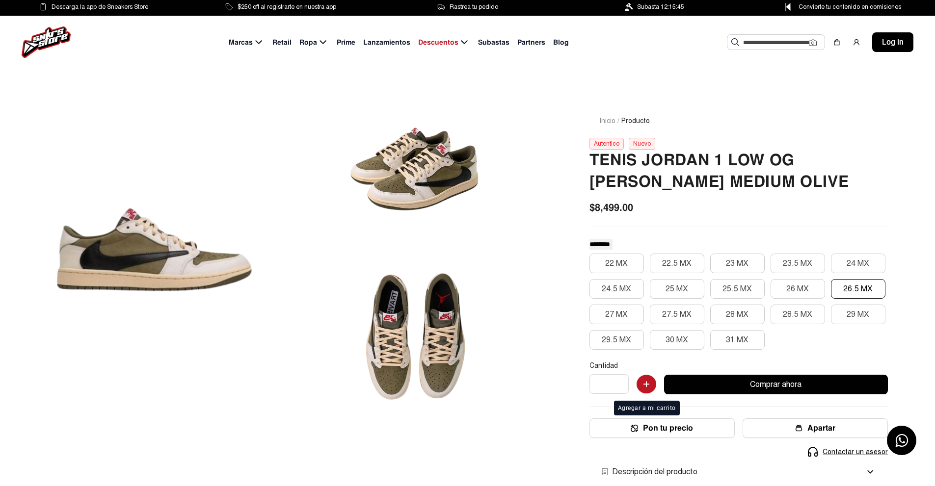
click at [644, 385] on img "button" at bounding box center [647, 385] width 20 height 20
click at [288, 40] on span "Retail" at bounding box center [281, 42] width 19 height 10
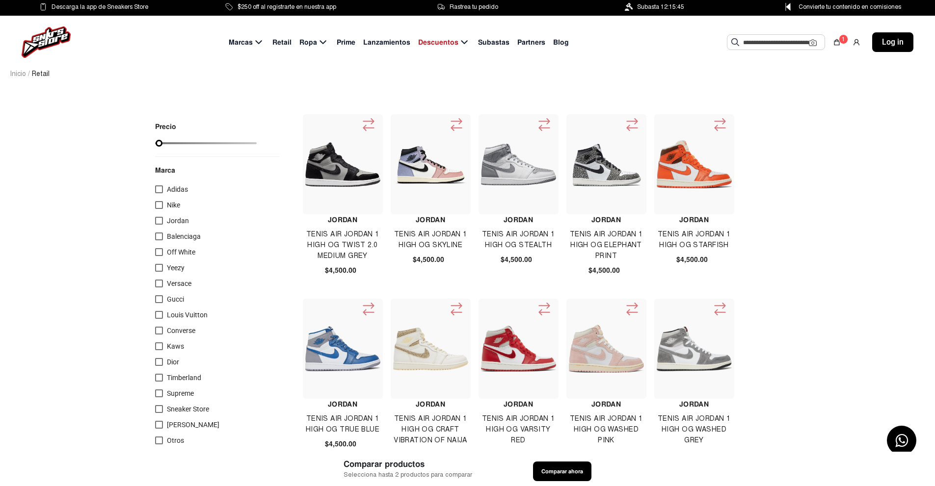
click at [159, 202] on div at bounding box center [159, 205] width 8 height 8
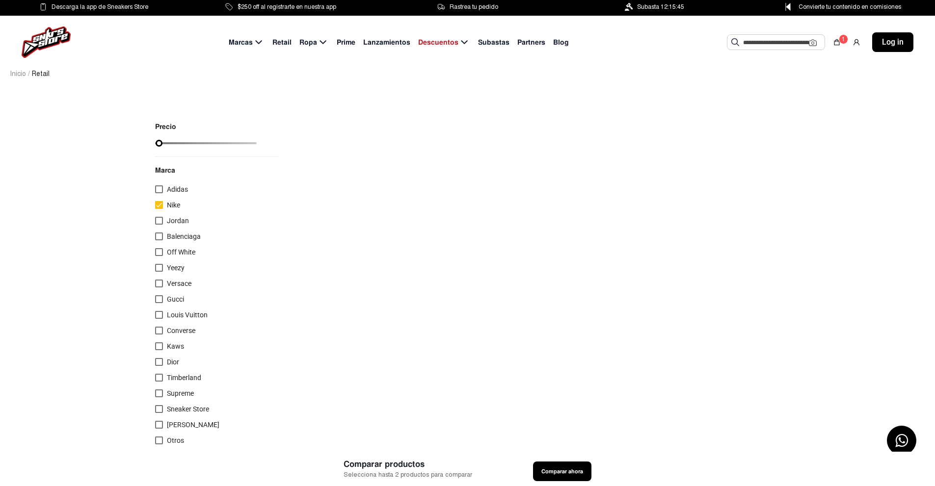
click at [160, 208] on div at bounding box center [159, 205] width 8 height 8
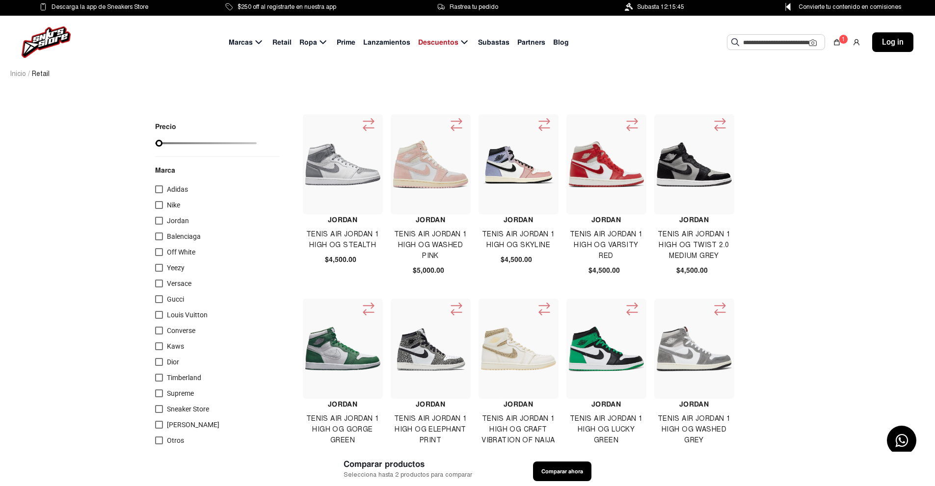
click at [160, 207] on div at bounding box center [159, 205] width 8 height 8
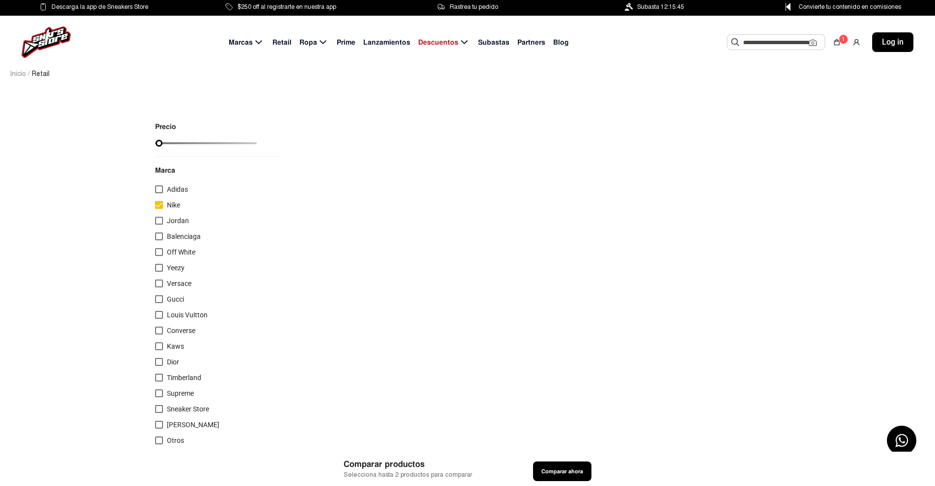
click at [160, 207] on div at bounding box center [159, 205] width 8 height 8
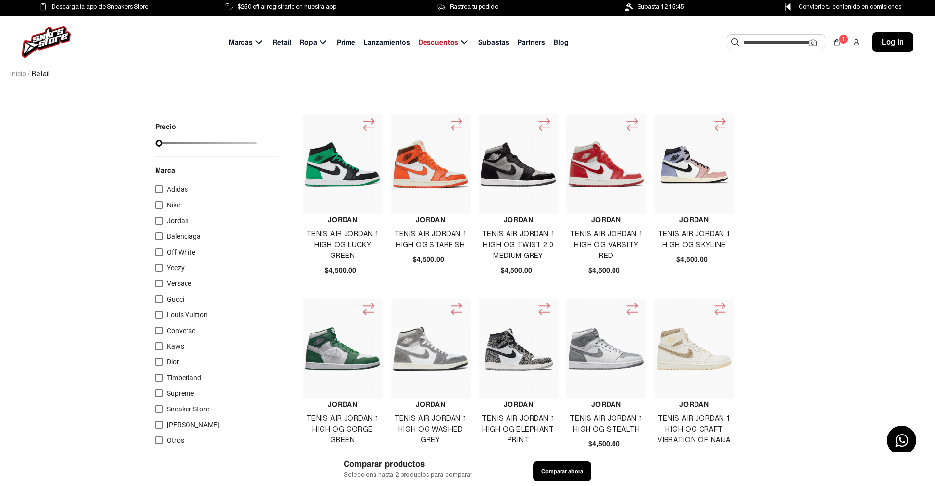
click at [404, 40] on span "Lanzamientos" at bounding box center [386, 42] width 47 height 10
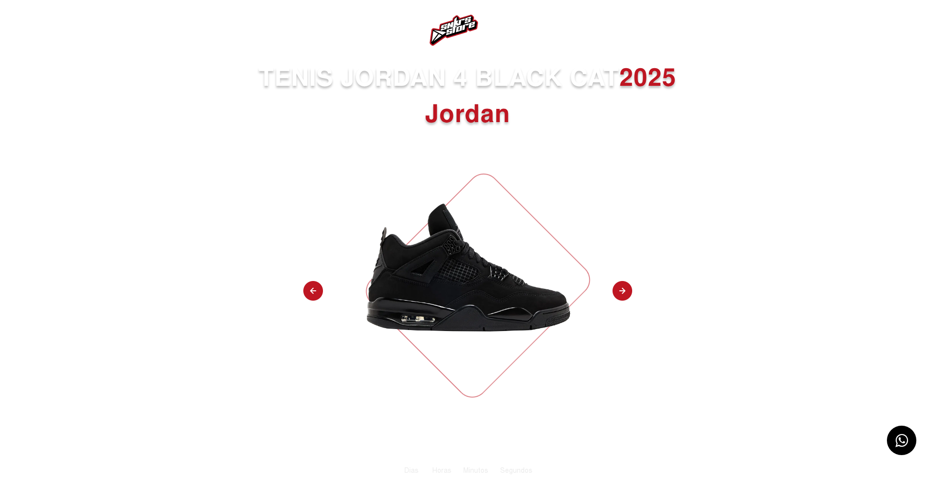
click at [620, 287] on img at bounding box center [623, 291] width 20 height 21
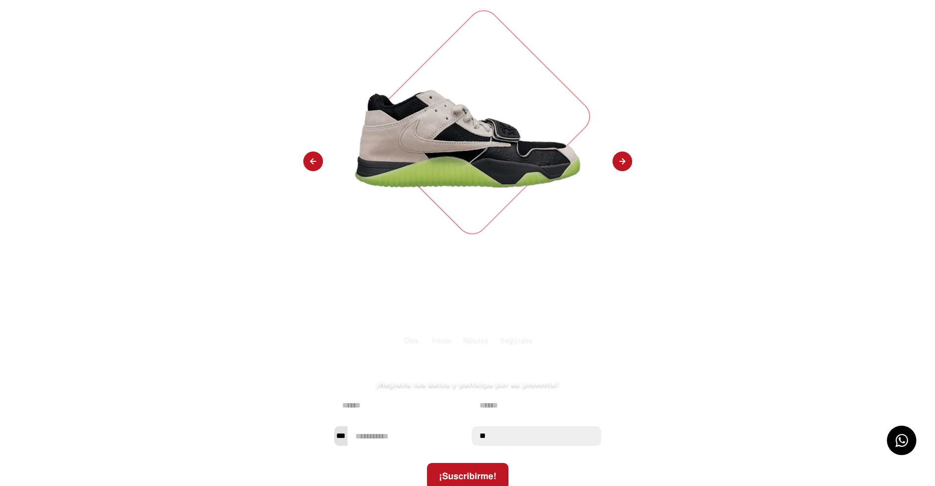
scroll to position [147, 0]
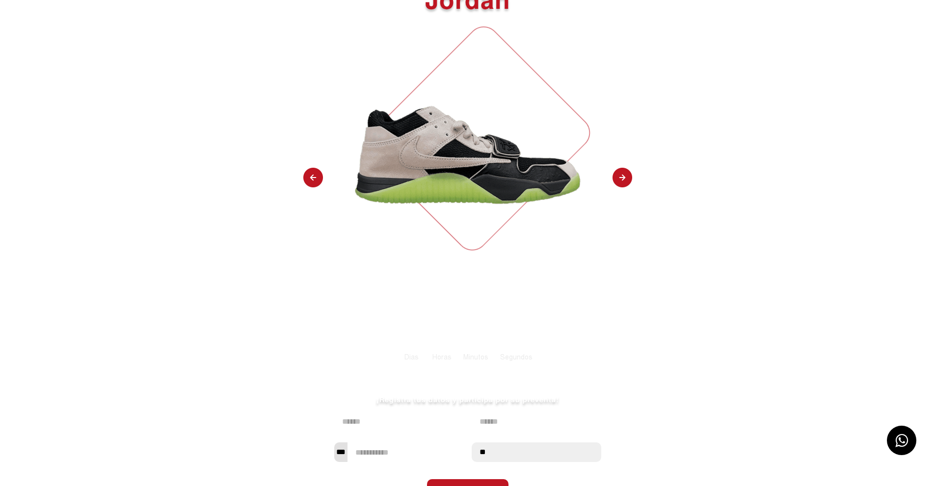
click at [618, 178] on img at bounding box center [623, 178] width 20 height 21
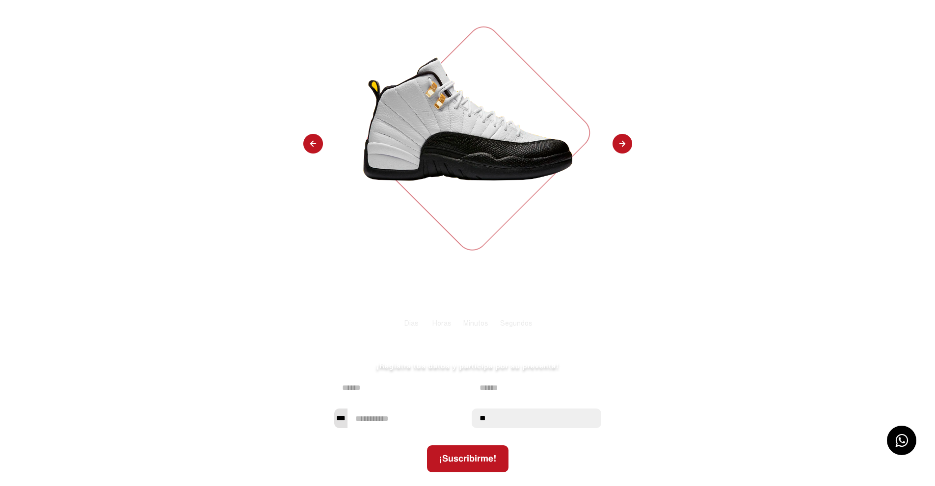
click at [618, 178] on div "TENIS JORDAN 12 TAXI 2025 Jordan Registrate a la lista de espera Tiempo para el…" at bounding box center [467, 205] width 935 height 582
click at [622, 148] on img at bounding box center [623, 144] width 20 height 21
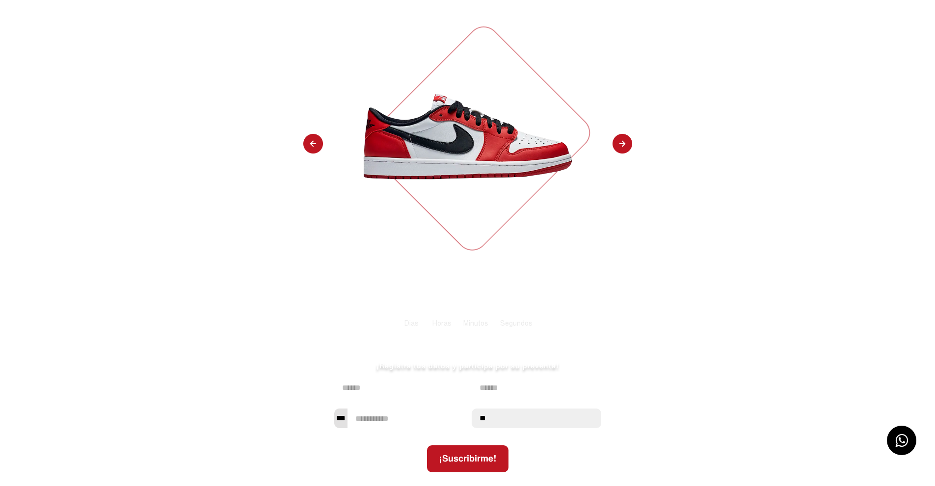
click at [623, 146] on img at bounding box center [623, 144] width 20 height 21
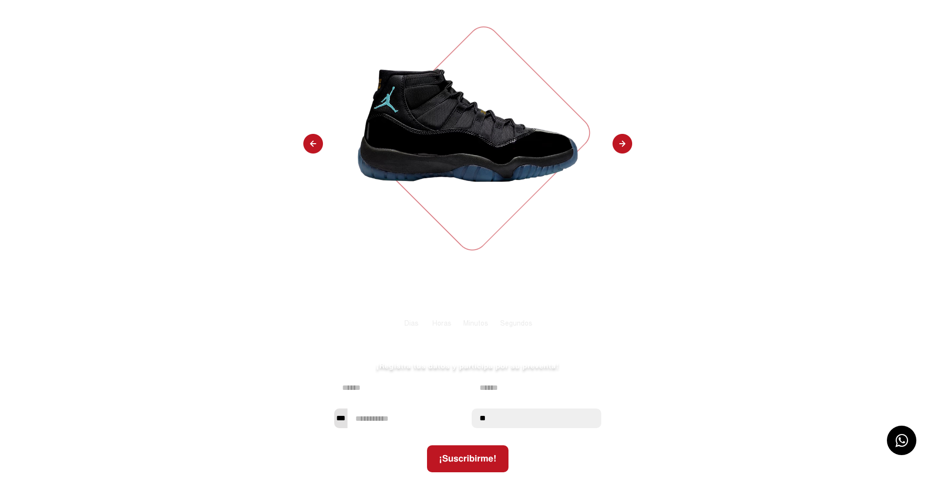
click at [306, 142] on img at bounding box center [313, 144] width 20 height 21
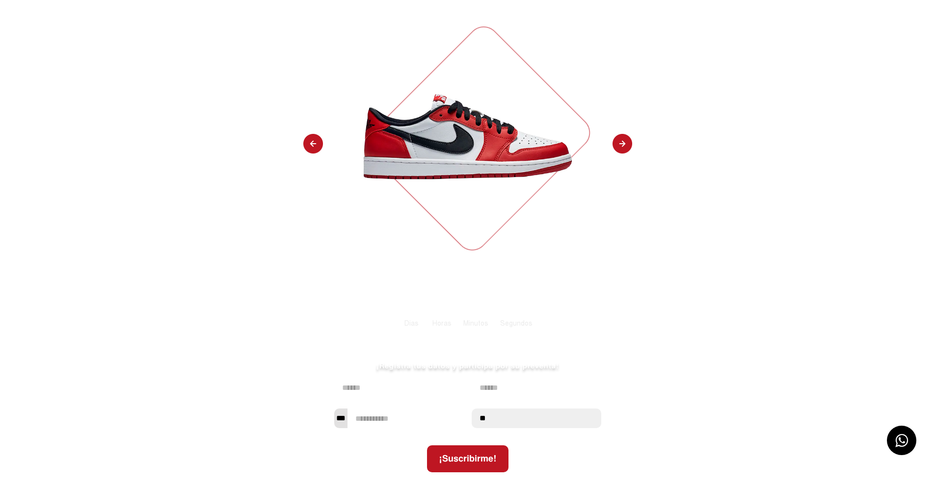
click at [626, 139] on img at bounding box center [623, 144] width 20 height 21
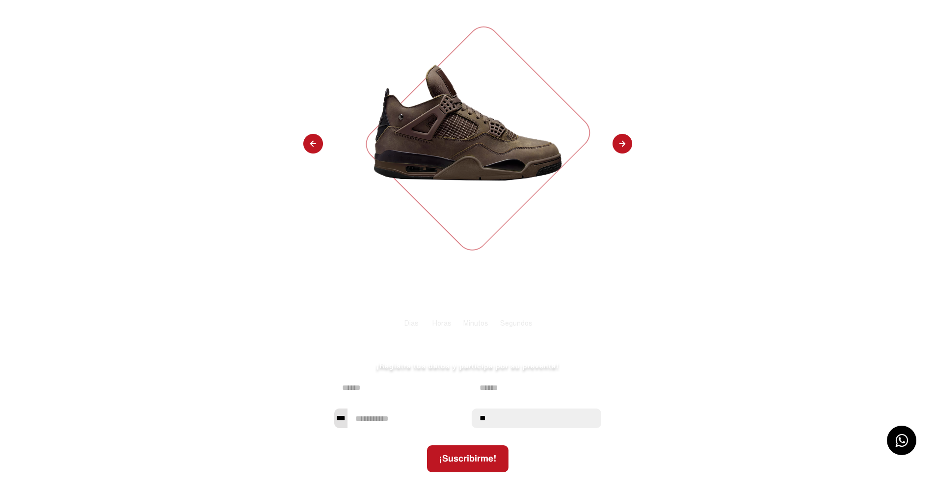
click at [626, 139] on img at bounding box center [623, 144] width 20 height 21
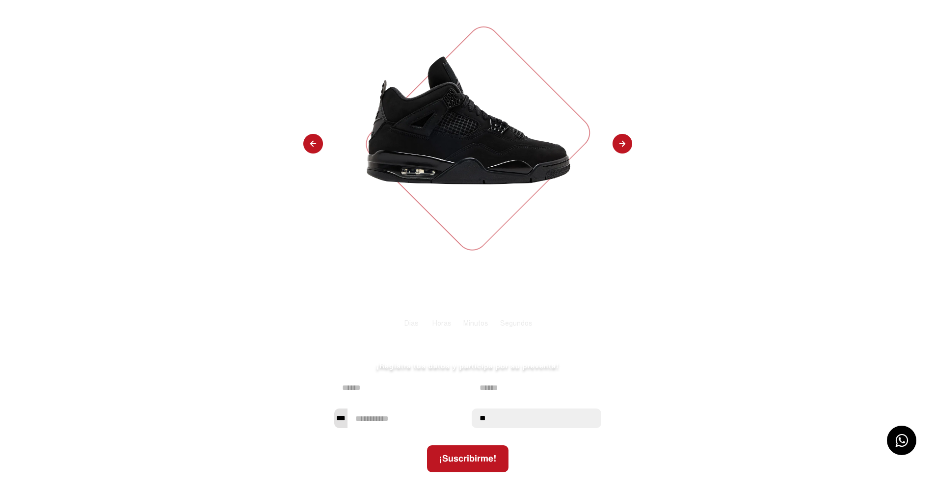
click at [626, 139] on img at bounding box center [623, 144] width 20 height 21
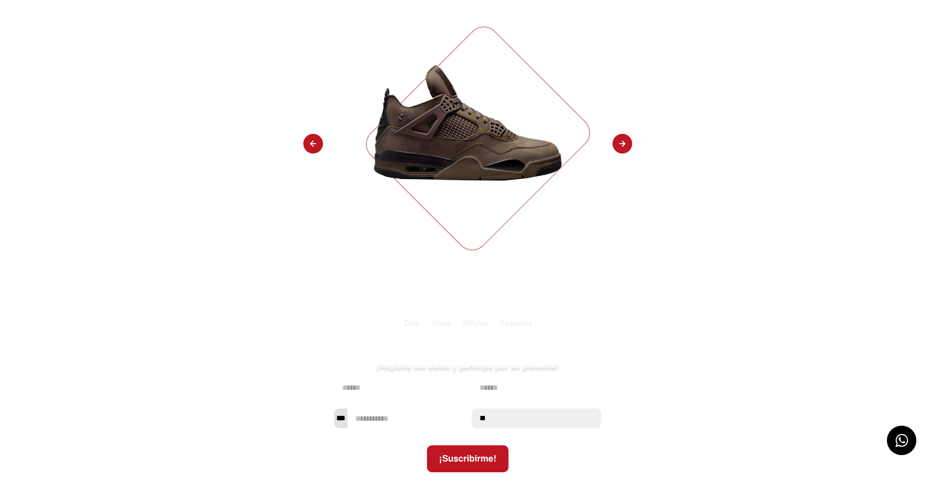
click at [626, 139] on img at bounding box center [623, 144] width 20 height 21
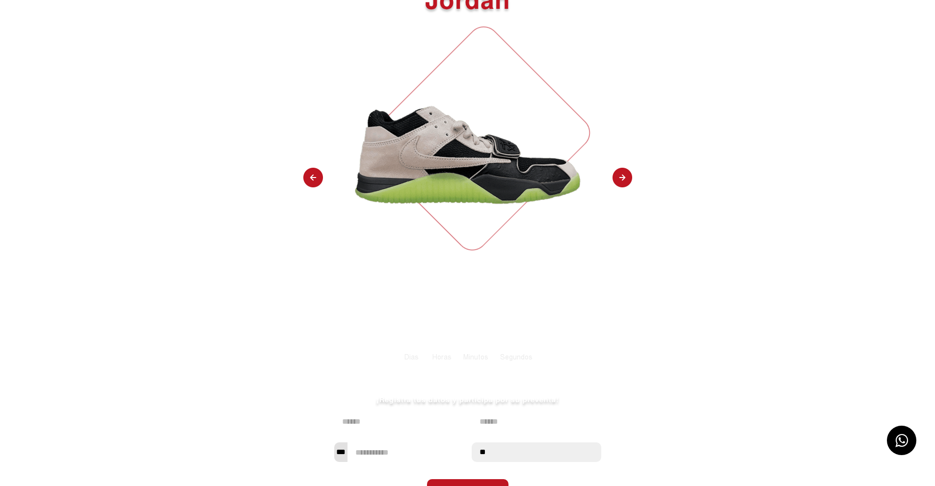
click at [319, 173] on img at bounding box center [313, 178] width 20 height 21
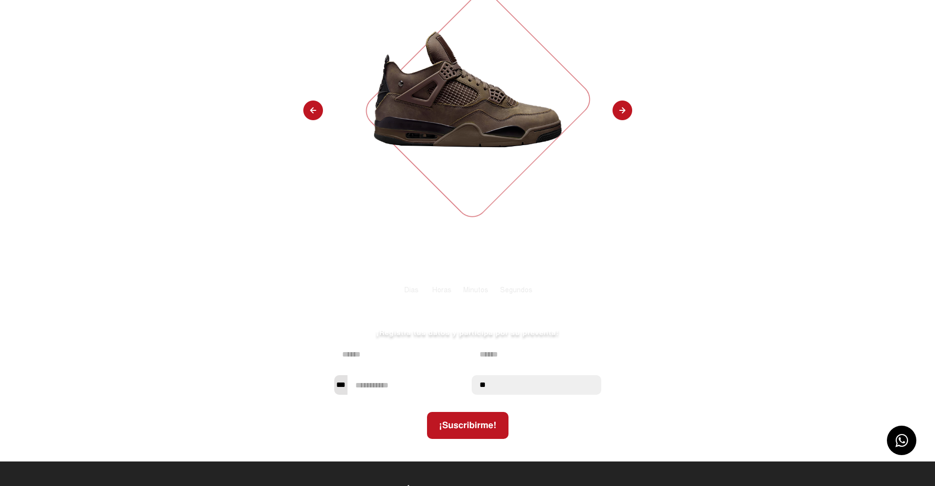
select select "**"
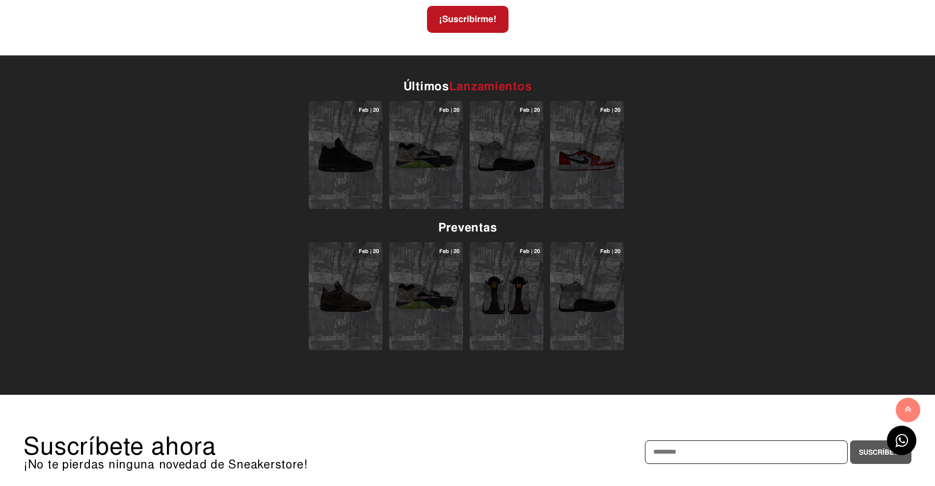
scroll to position [589, 0]
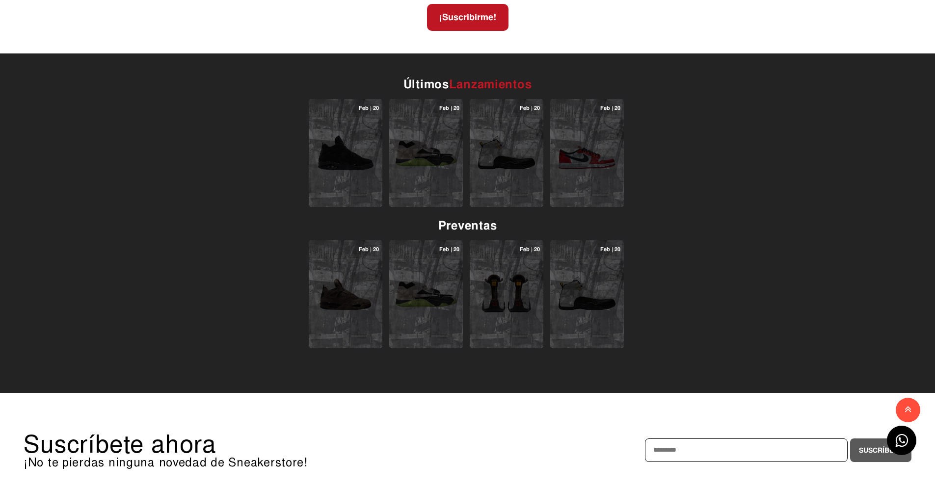
click at [595, 151] on img at bounding box center [587, 153] width 63 height 63
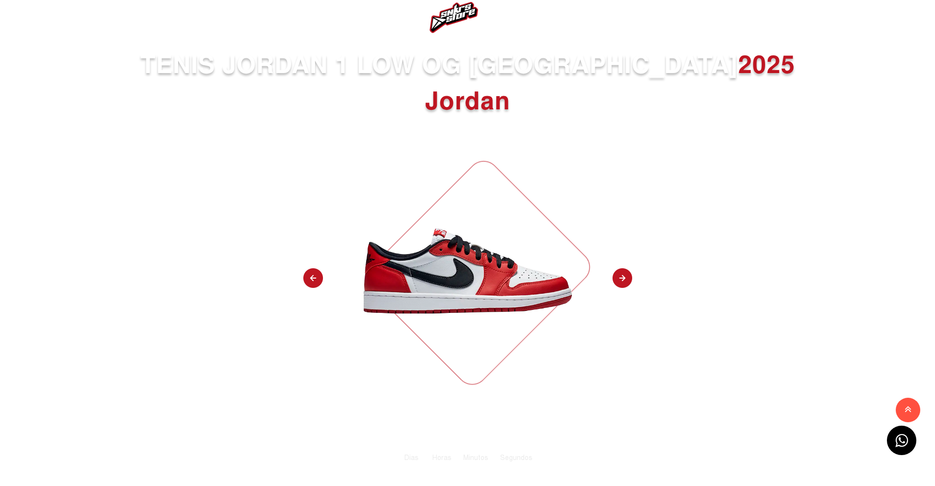
scroll to position [0, 0]
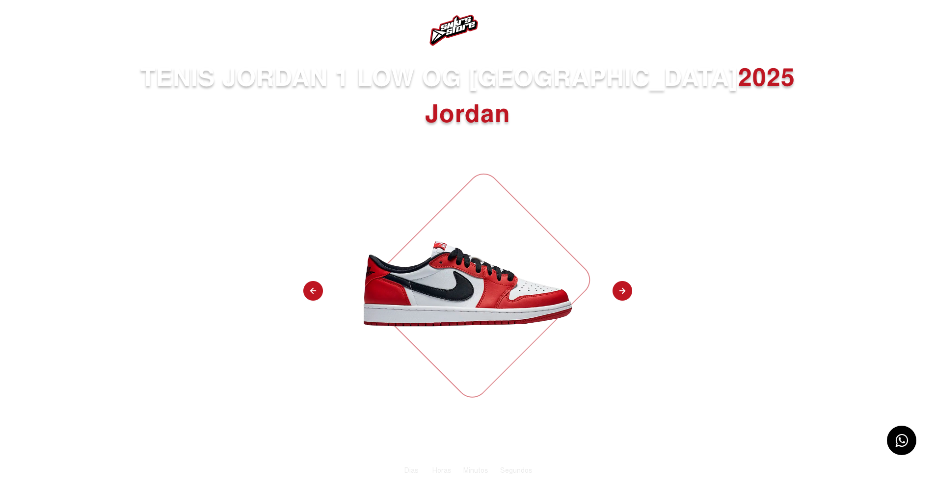
click at [27, 30] on img at bounding box center [26, 31] width 12 height 12
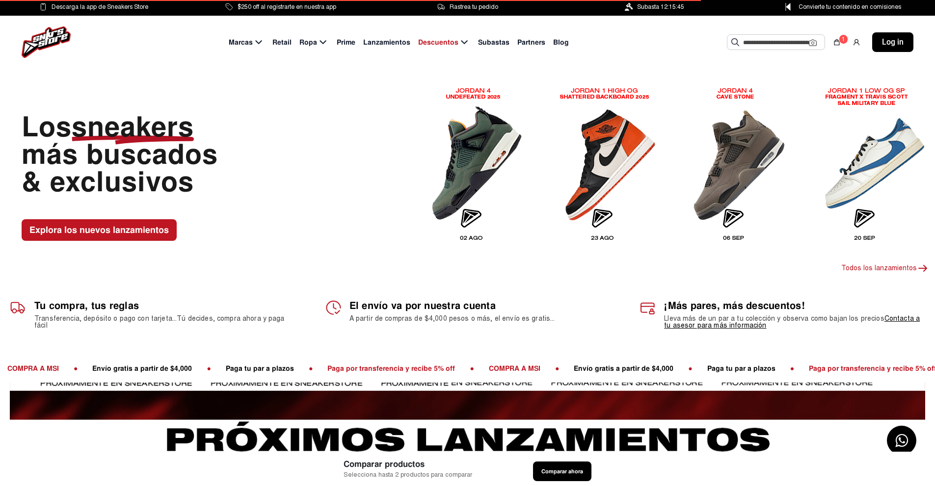
click at [490, 41] on span "Subastas" at bounding box center [493, 42] width 31 height 10
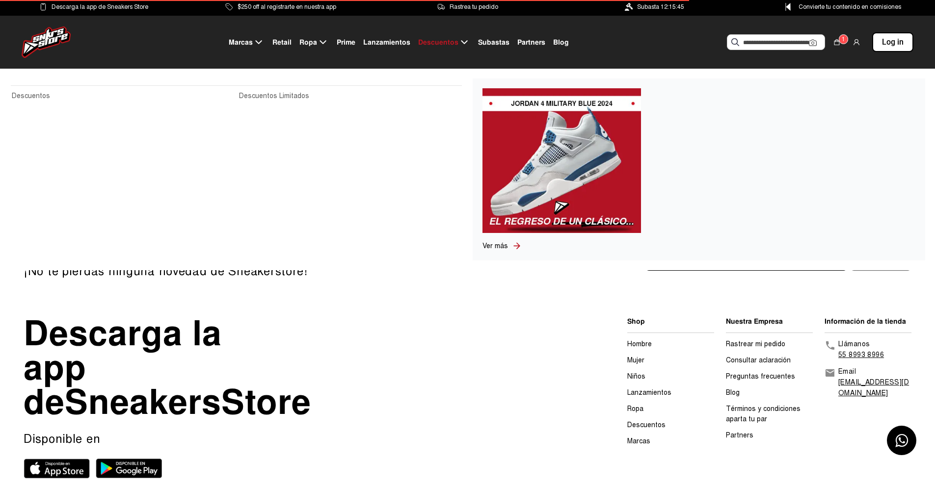
click at [445, 42] on span "Descuentos" at bounding box center [438, 42] width 40 height 10
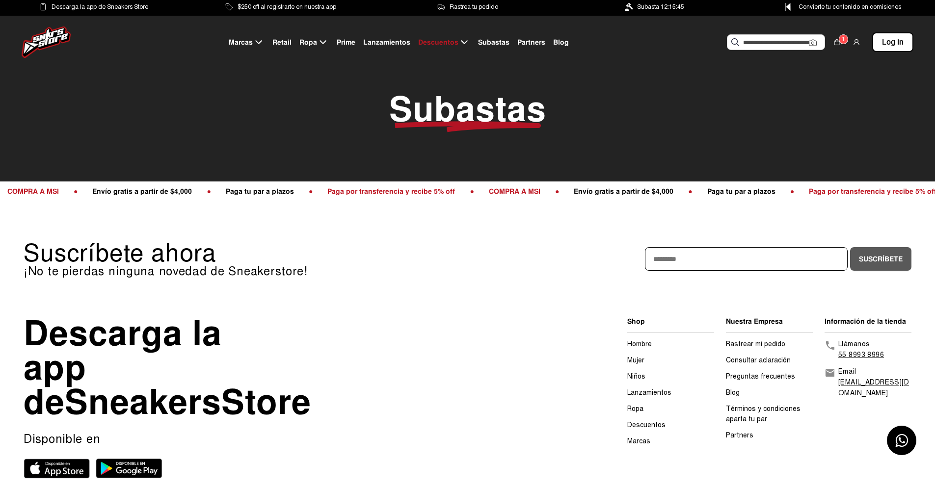
click at [371, 41] on span "Lanzamientos" at bounding box center [386, 42] width 47 height 10
click at [353, 46] on span "Prime" at bounding box center [346, 42] width 19 height 10
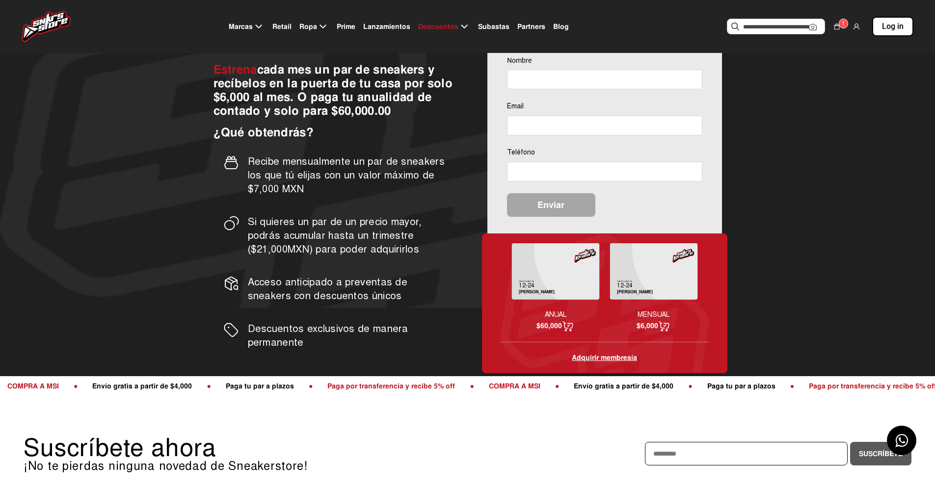
click at [752, 26] on input "text" at bounding box center [776, 26] width 66 height 15
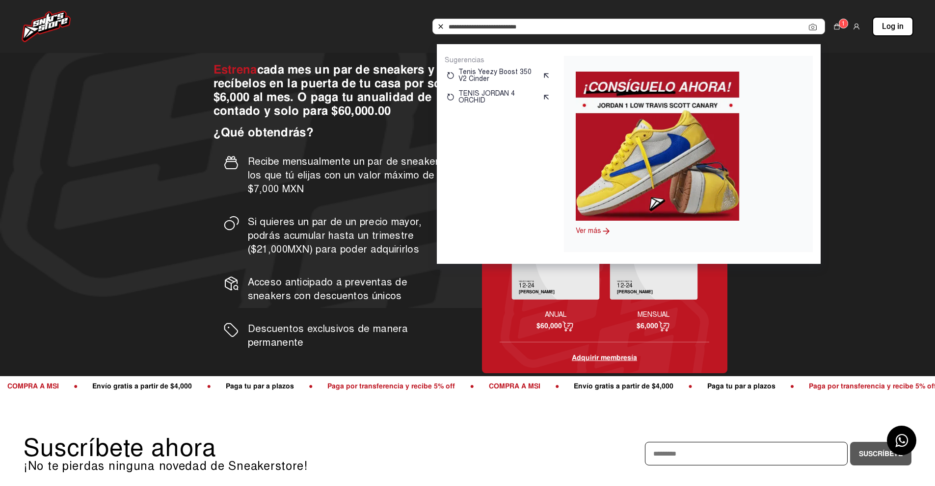
click at [656, 150] on img at bounding box center [657, 146] width 163 height 149
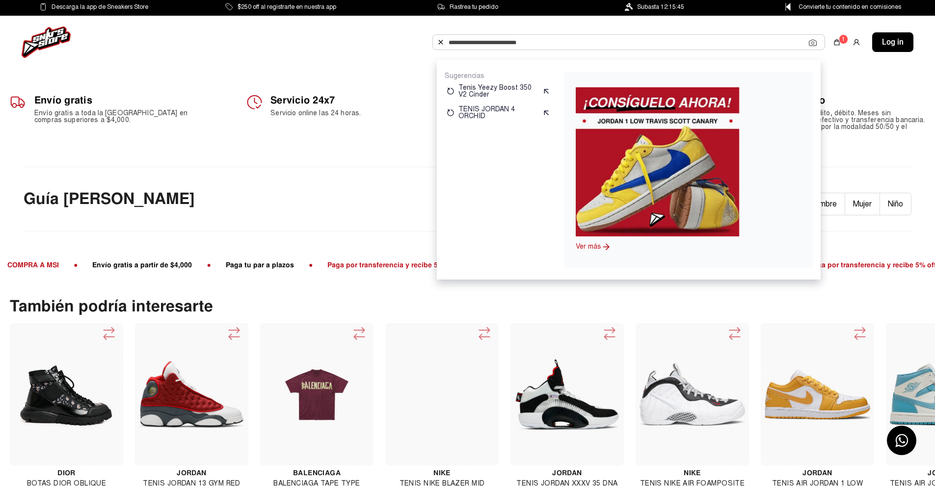
click at [359, 166] on div "Envío gratis Envío gratis a toda la república mexicana en compras superiores a …" at bounding box center [467, 118] width 935 height 98
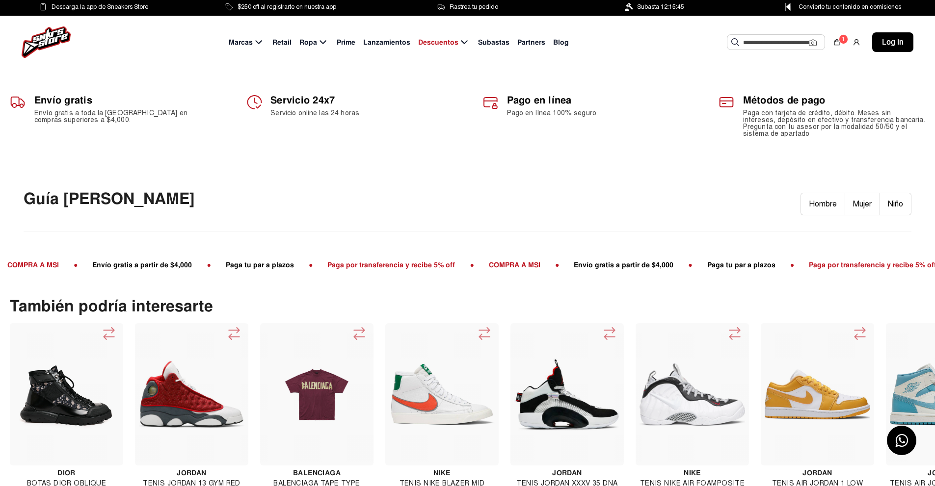
click at [758, 44] on input "text" at bounding box center [776, 42] width 66 height 15
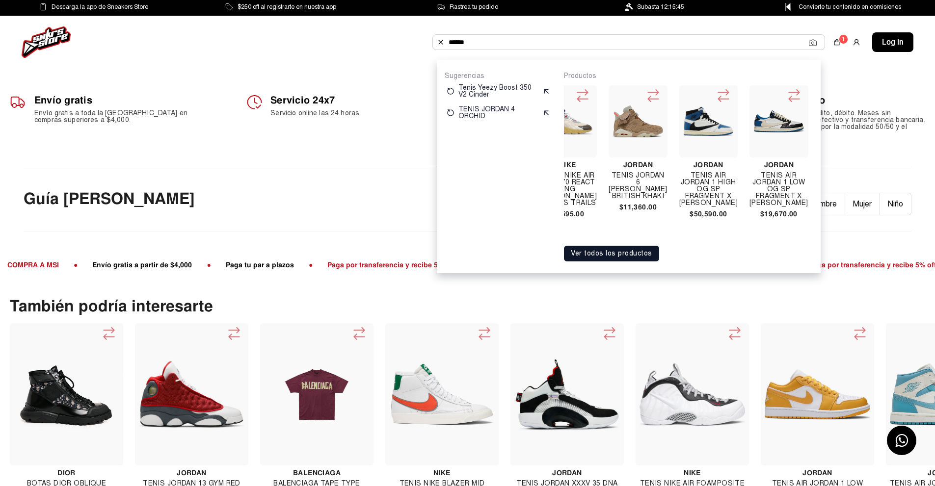
scroll to position [0, 638]
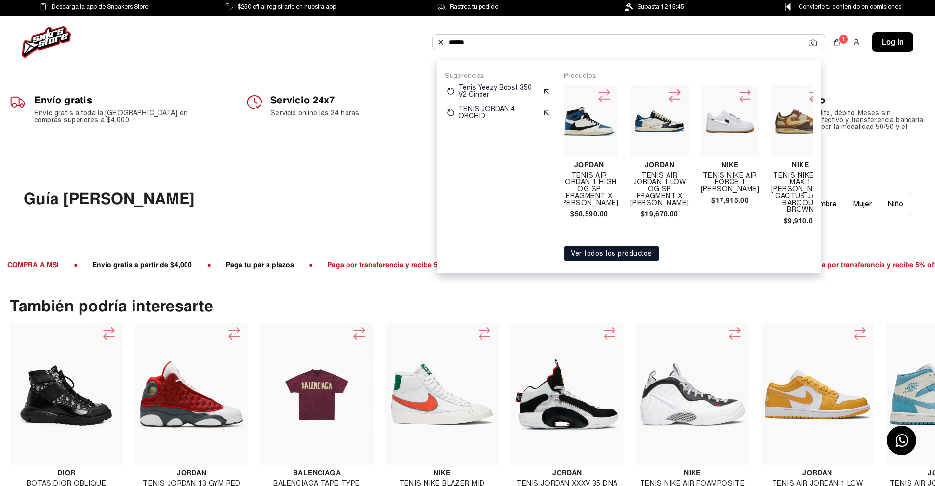
type input "******"
click at [661, 123] on img at bounding box center [659, 121] width 51 height 51
click at [331, 175] on div "Guía de tallas Hombre Mujer Niño" at bounding box center [468, 199] width 888 height 65
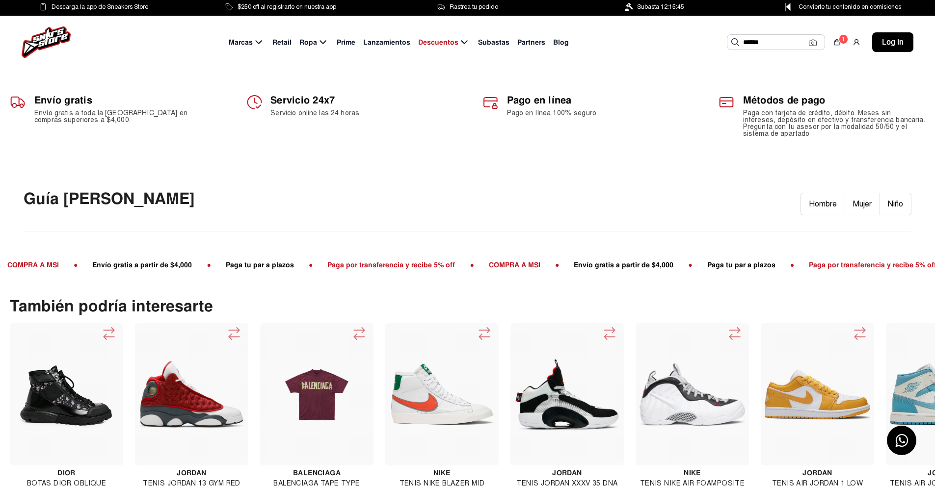
click at [786, 48] on input "******" at bounding box center [776, 42] width 66 height 15
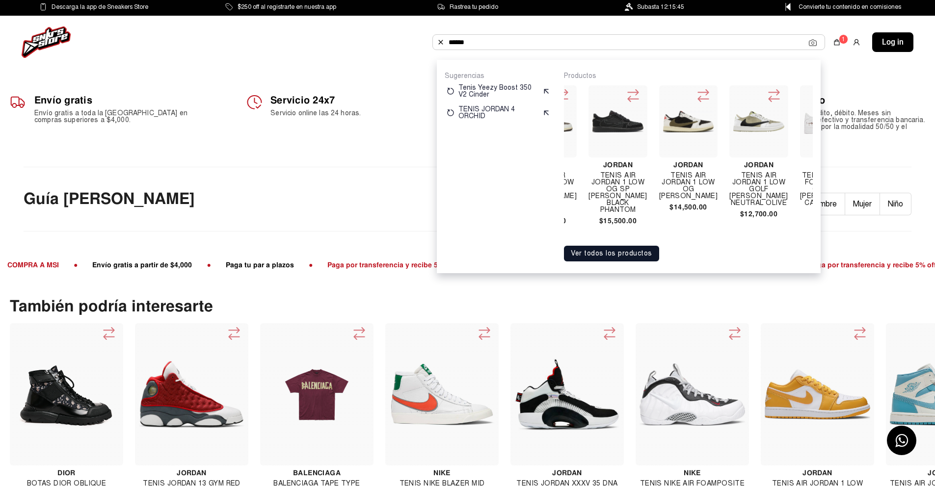
scroll to position [0, 1031]
click at [692, 118] on img at bounding box center [689, 122] width 51 height 22
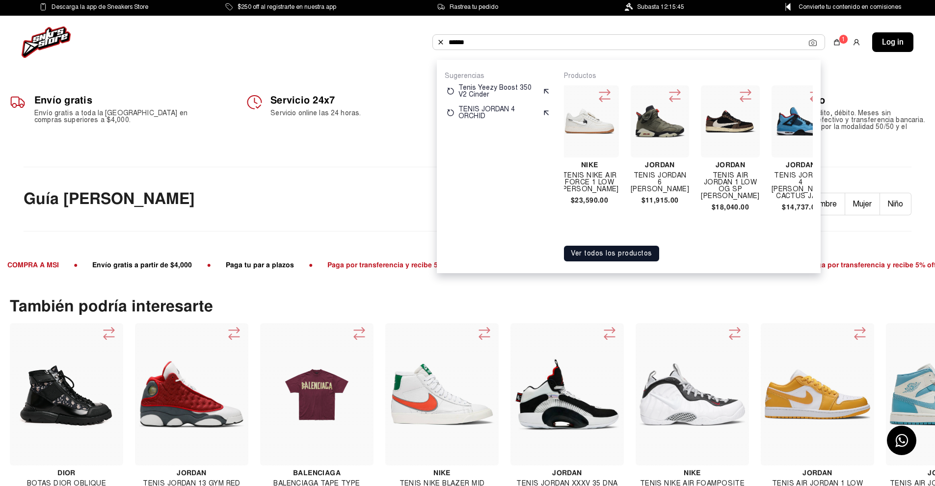
scroll to position [0, 147]
click at [726, 121] on img at bounding box center [727, 121] width 51 height 51
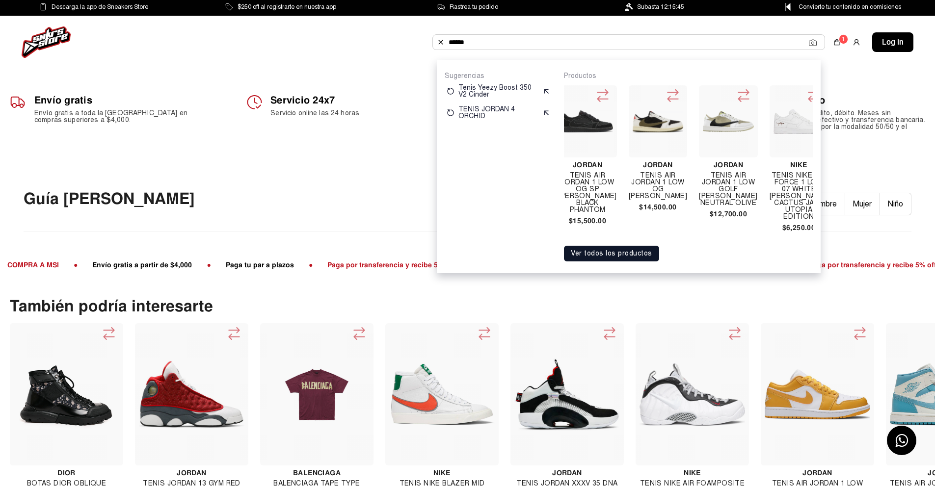
scroll to position [0, 1080]
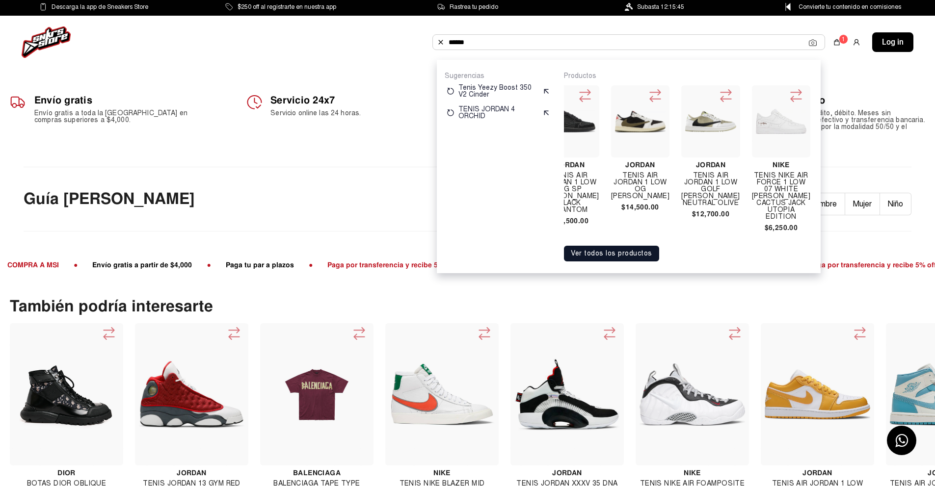
click at [638, 123] on img at bounding box center [640, 122] width 51 height 22
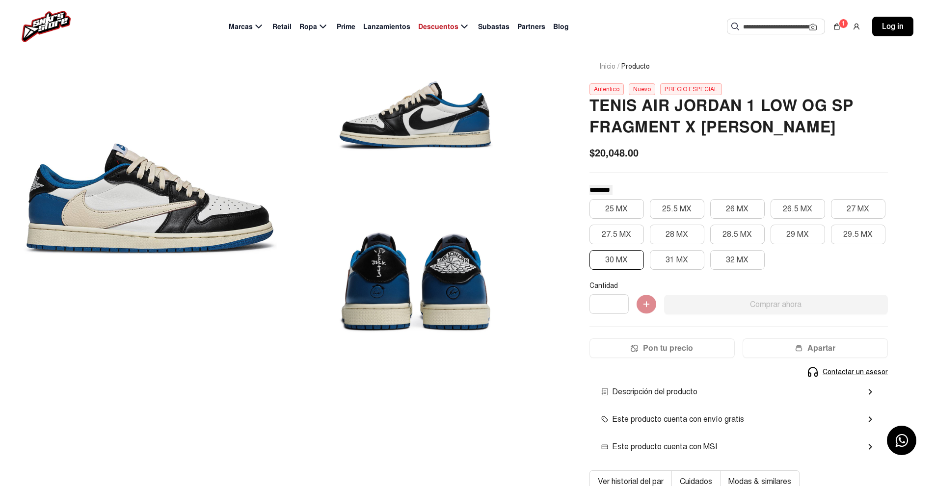
scroll to position [49, 0]
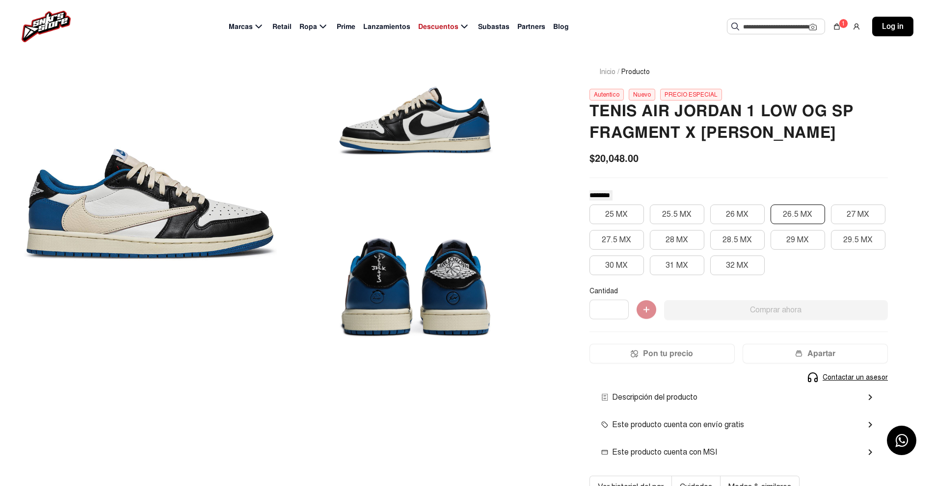
click at [796, 212] on button "26.5 MX" at bounding box center [798, 215] width 54 height 20
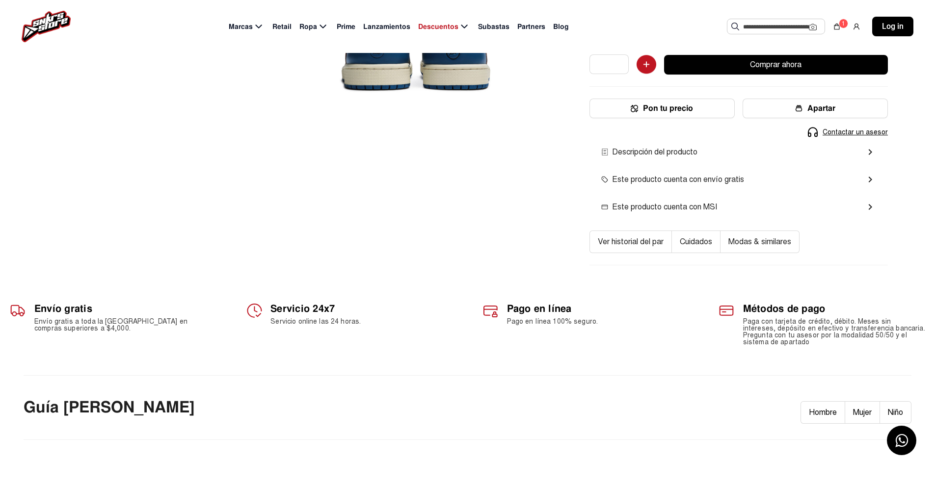
scroll to position [245, 0]
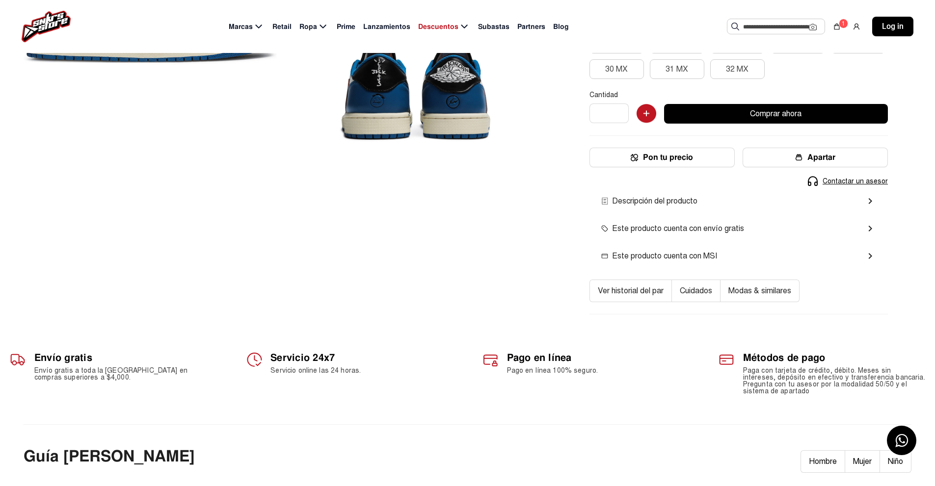
click at [631, 290] on button "Ver historial del par" at bounding box center [630, 291] width 82 height 23
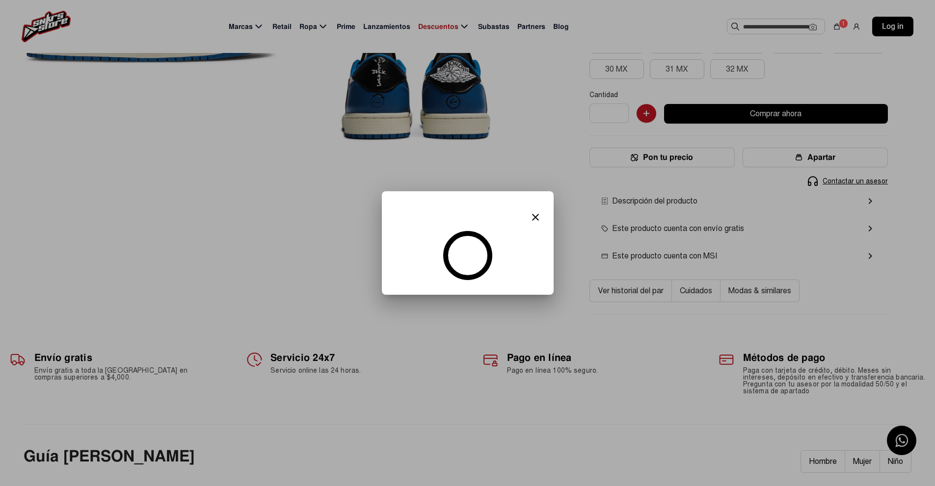
scroll to position [0, 0]
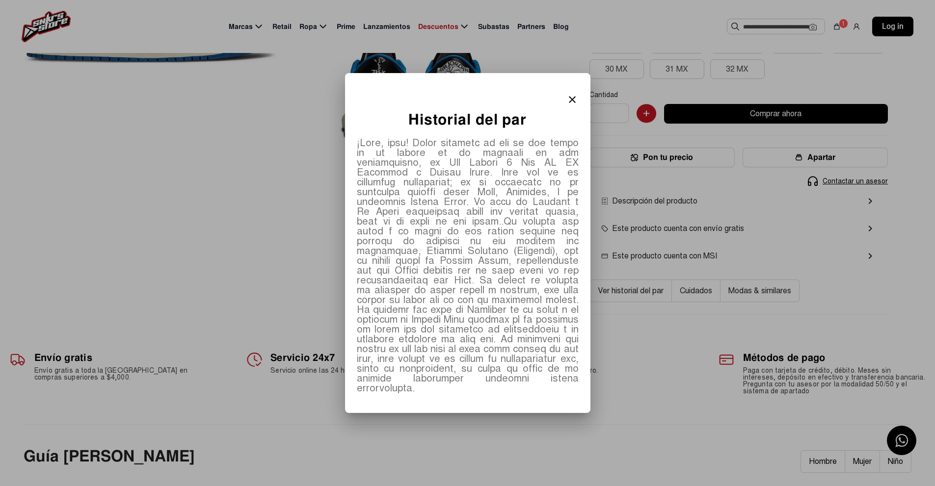
click at [701, 288] on div at bounding box center [467, 243] width 935 height 486
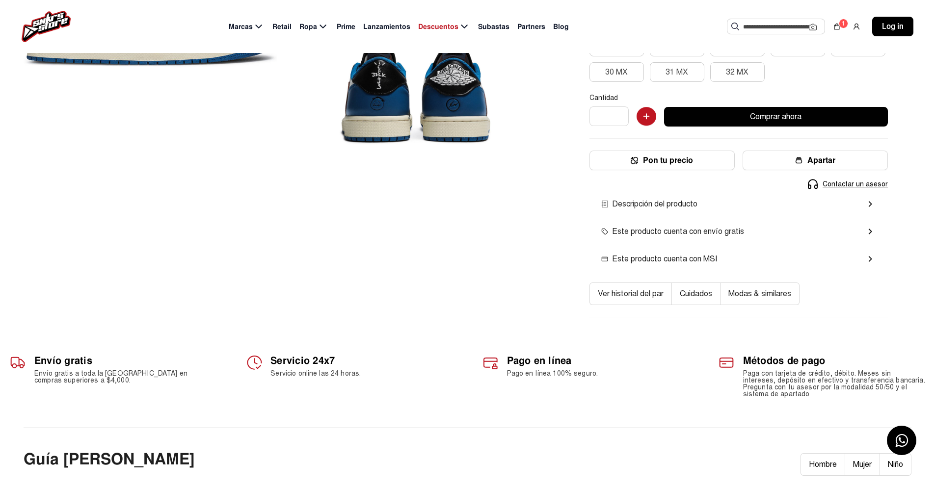
scroll to position [245, 0]
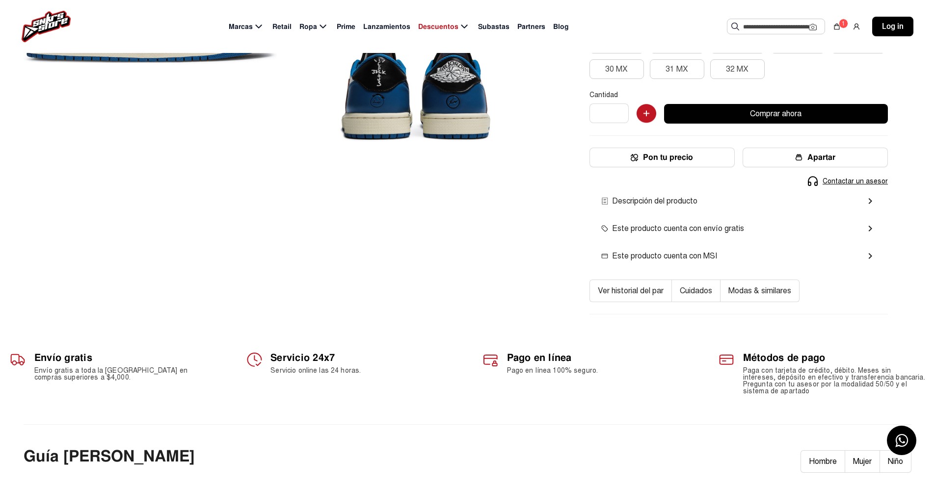
click at [697, 284] on button "Cuidados" at bounding box center [696, 291] width 49 height 23
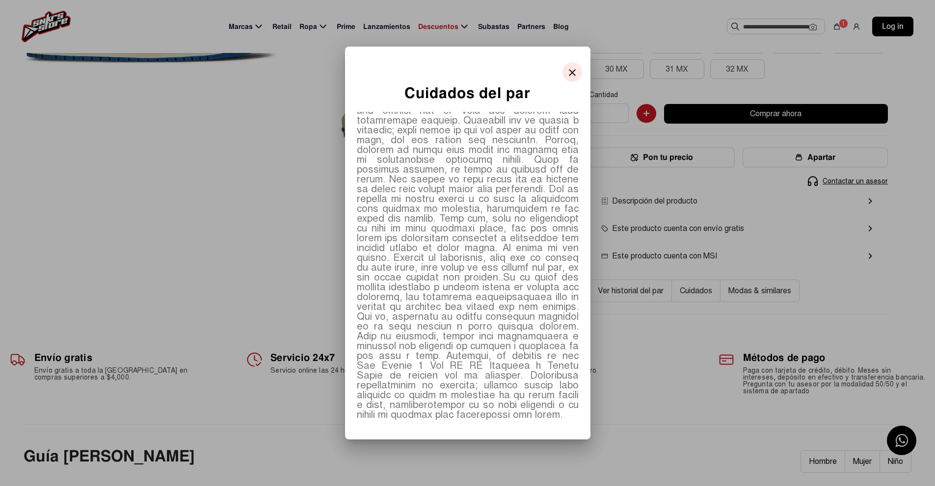
scroll to position [65, 0]
click at [654, 338] on div at bounding box center [467, 243] width 935 height 486
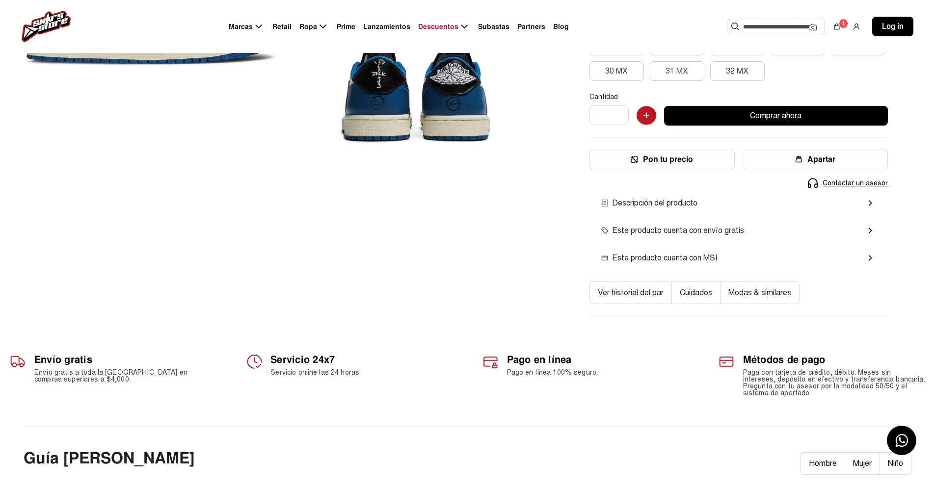
scroll to position [245, 0]
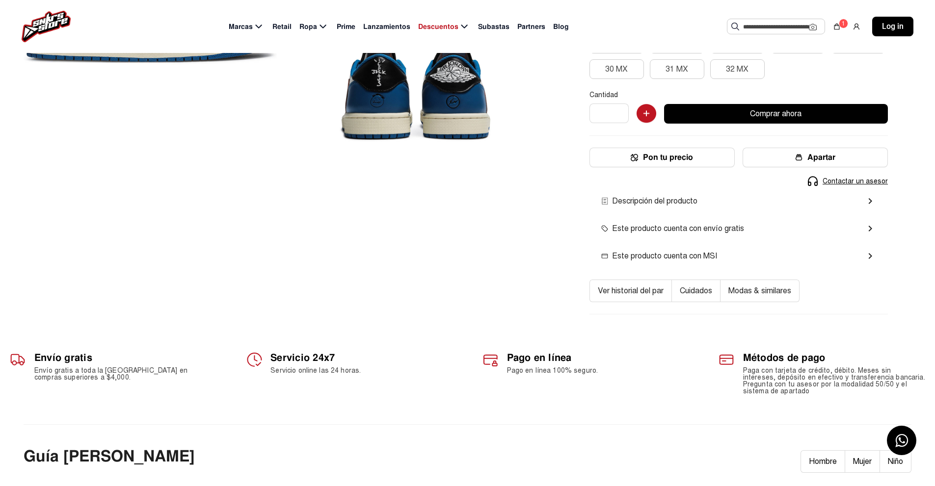
click at [765, 294] on button "Modas & similares" at bounding box center [760, 291] width 79 height 23
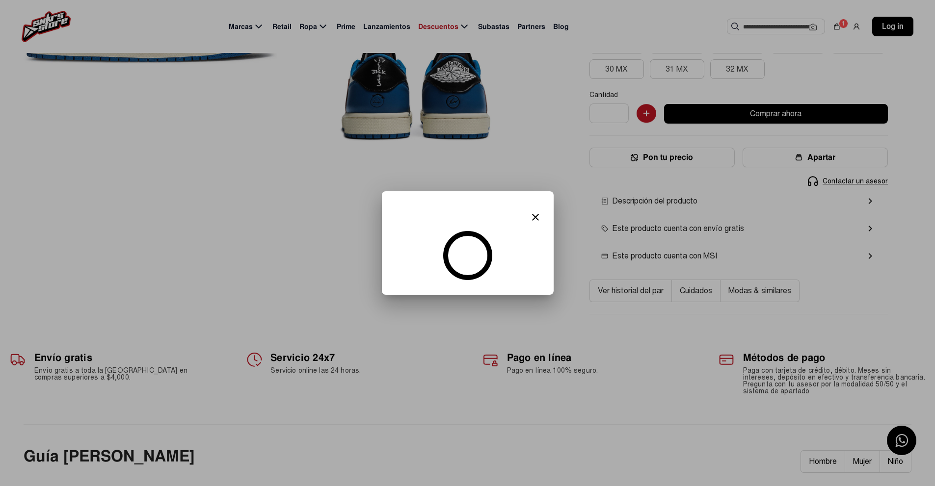
scroll to position [0, 0]
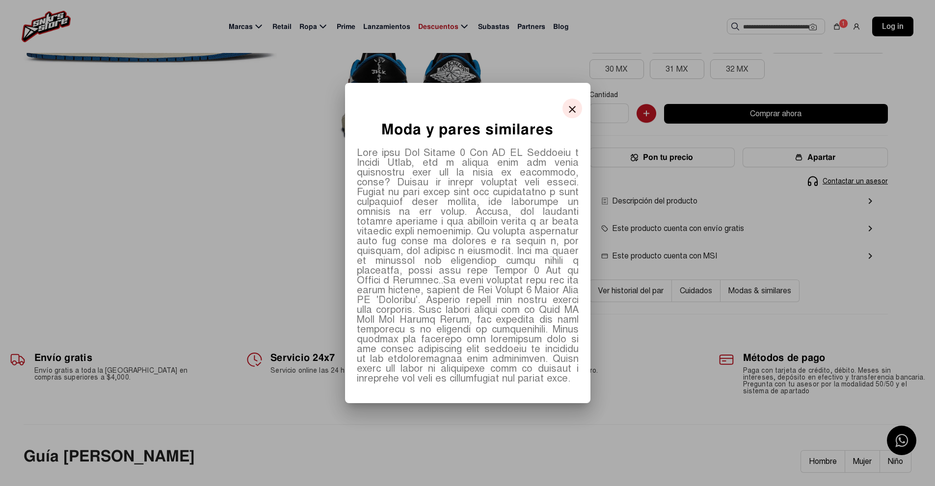
click at [568, 106] on mat-icon "close" at bounding box center [572, 110] width 12 height 12
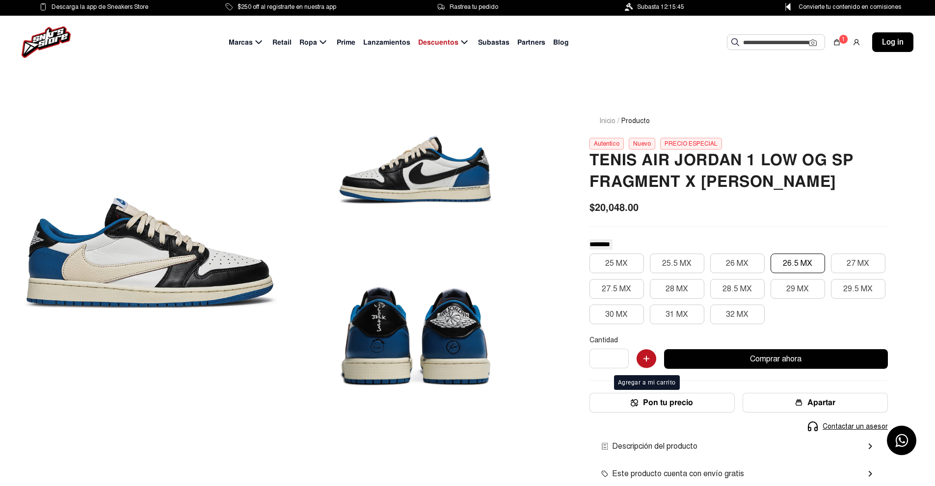
click at [651, 359] on img "button" at bounding box center [647, 359] width 20 height 20
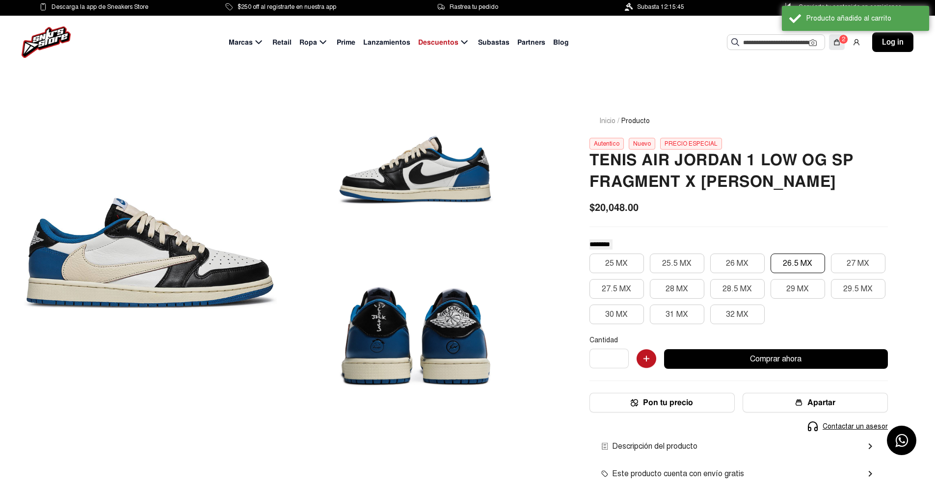
click at [837, 35] on div "2" at bounding box center [837, 42] width 16 height 16
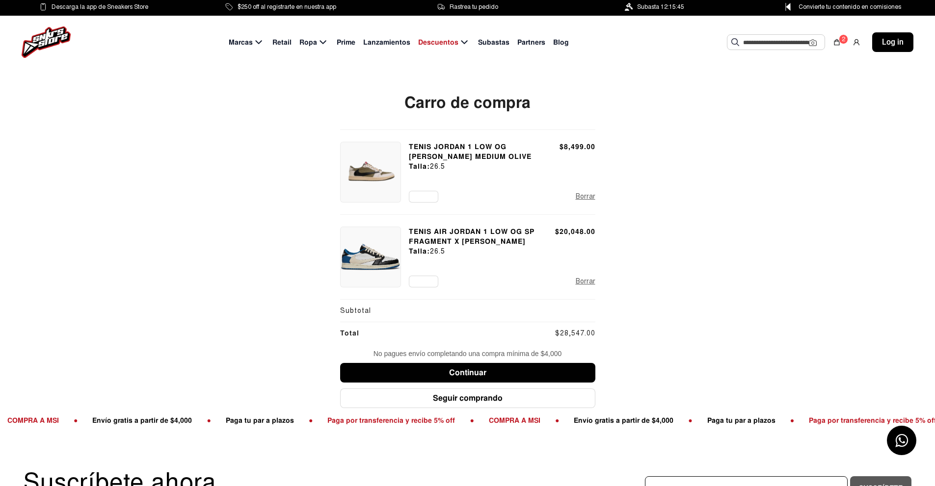
click at [365, 257] on img at bounding box center [371, 257] width 60 height 60
click at [440, 243] on p "TENIS AIR JORDAN 1 LOW OG SP FRAGMENT X [PERSON_NAME]" at bounding box center [479, 237] width 141 height 20
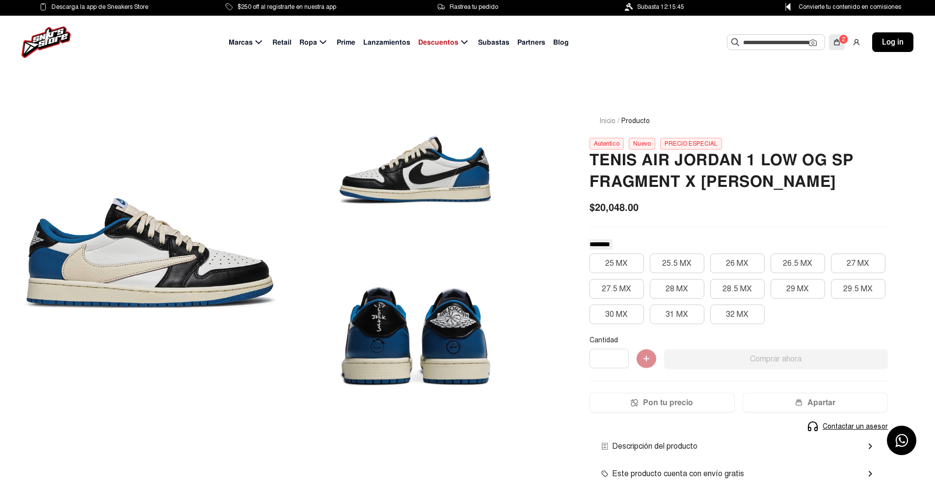
click at [837, 42] on img at bounding box center [837, 42] width 8 height 8
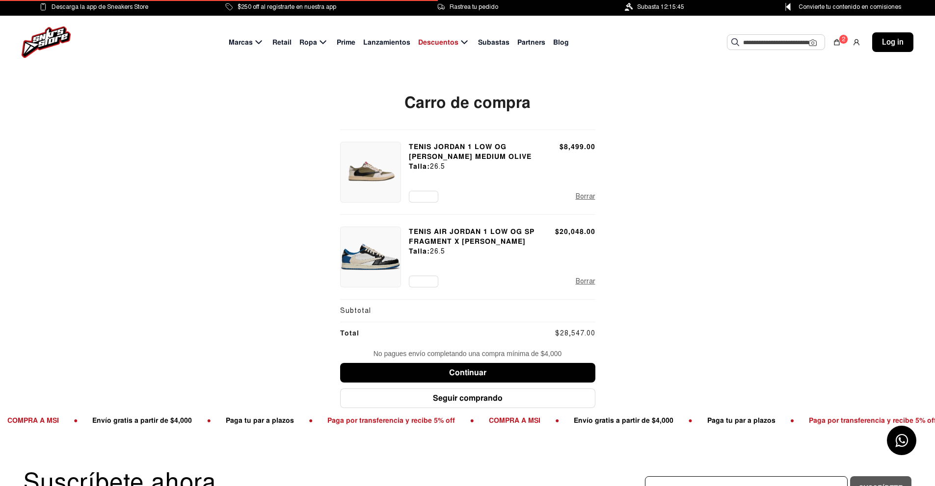
click at [377, 170] on img at bounding box center [371, 172] width 60 height 60
click at [384, 168] on img at bounding box center [371, 172] width 60 height 60
click at [429, 154] on p "TENIS JORDAN 1 LOW OG [PERSON_NAME] MEDIUM OLIVE" at bounding box center [482, 152] width 146 height 20
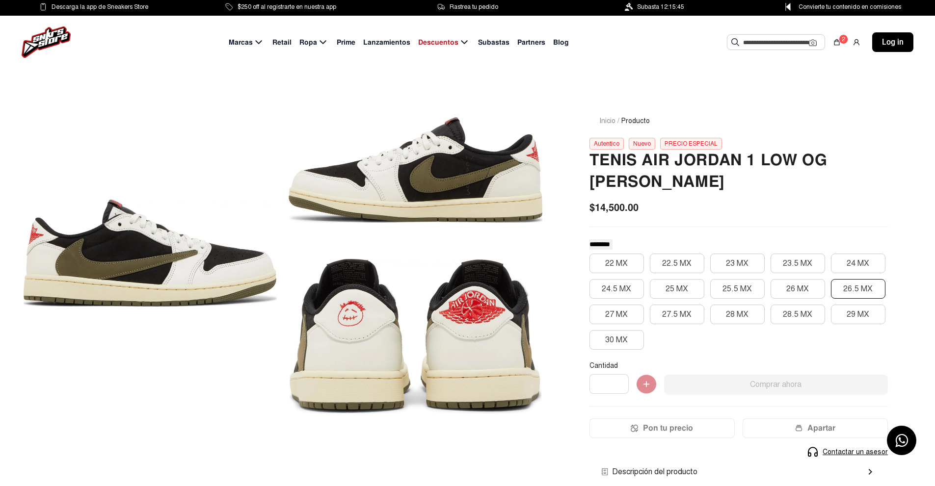
click at [840, 285] on button "26.5 MX" at bounding box center [858, 289] width 54 height 20
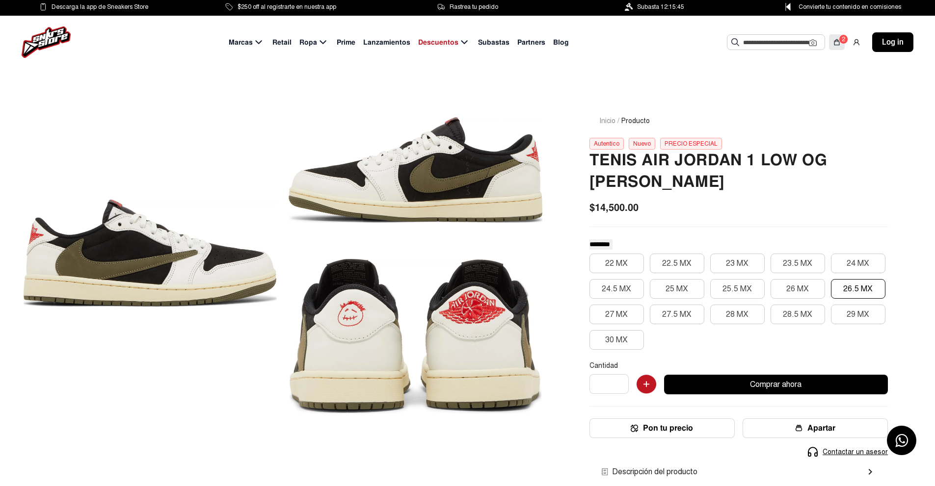
click at [839, 41] on div "2" at bounding box center [843, 39] width 9 height 10
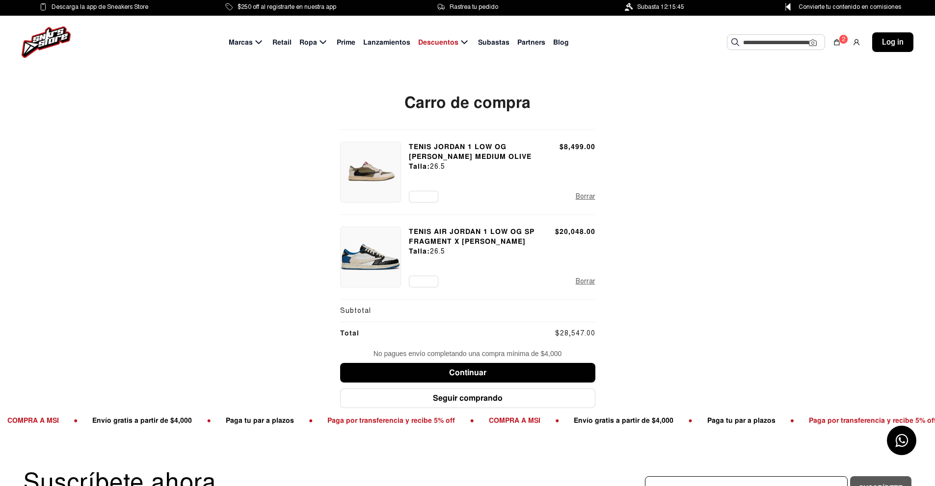
click at [583, 280] on button "Borrar" at bounding box center [586, 281] width 20 height 11
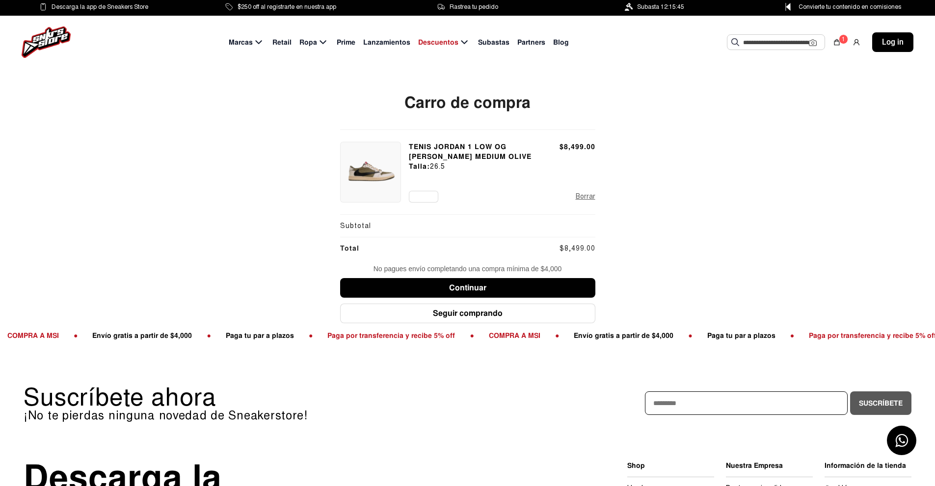
click at [521, 286] on button "Continuar" at bounding box center [467, 288] width 255 height 20
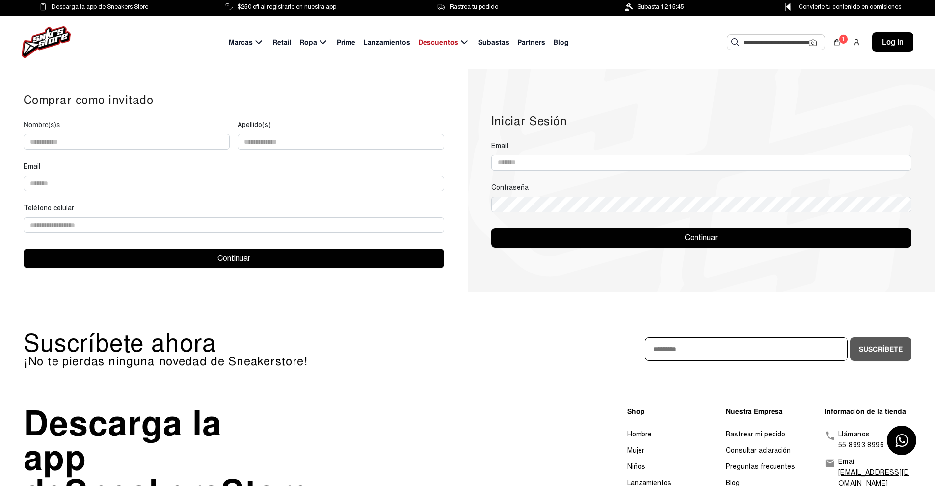
click at [794, 6] on img at bounding box center [788, 7] width 12 height 8
click at [837, 39] on img at bounding box center [837, 42] width 8 height 8
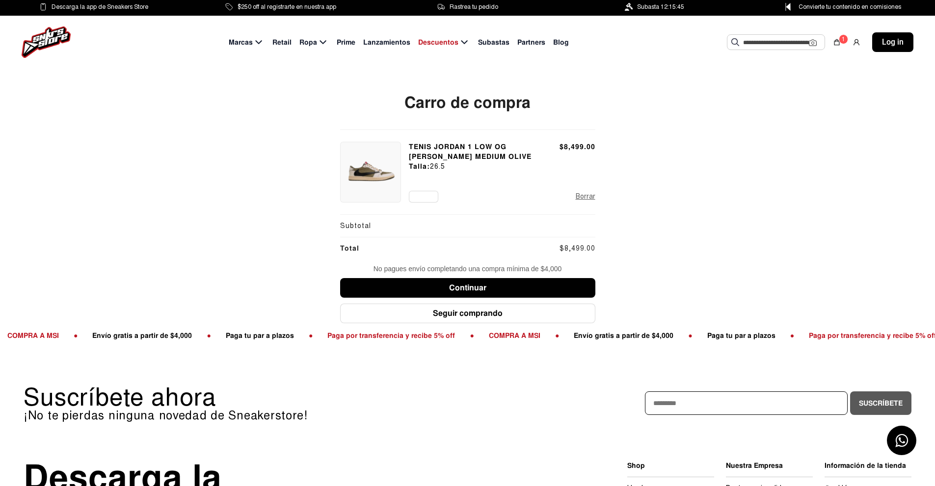
drag, startPoint x: 558, startPoint y: 146, endPoint x: 666, endPoint y: 155, distance: 108.3
click at [631, 149] on div "Carro de compra TENIS JORDAN 1 LOW OG [PERSON_NAME] MEDIUM OLIVE Talla: 26.5 $8…" at bounding box center [467, 209] width 935 height 234
click at [747, 166] on div "Carro de compra TENIS JORDAN 1 LOW OG [PERSON_NAME] MEDIUM OLIVE Talla: 26.5 $8…" at bounding box center [467, 209] width 935 height 234
click at [475, 290] on button "Continuar" at bounding box center [467, 288] width 255 height 20
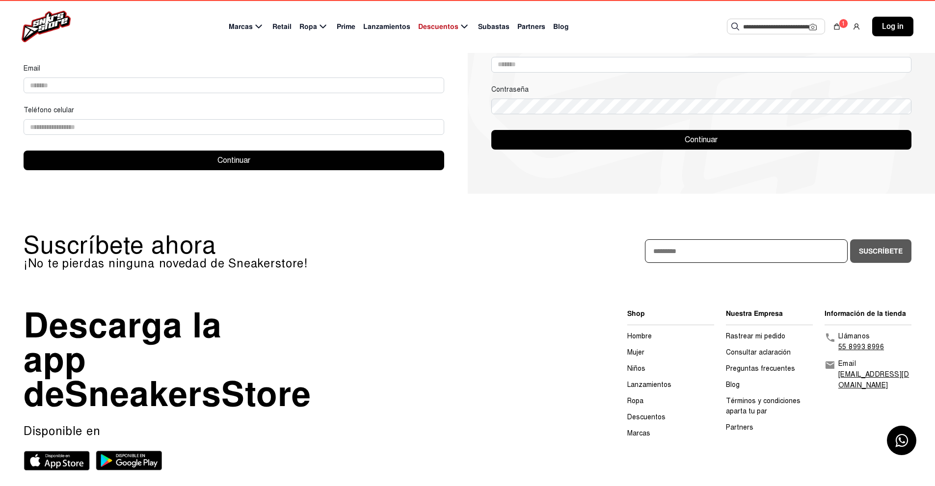
scroll to position [49, 0]
